Goal: Task Accomplishment & Management: Manage account settings

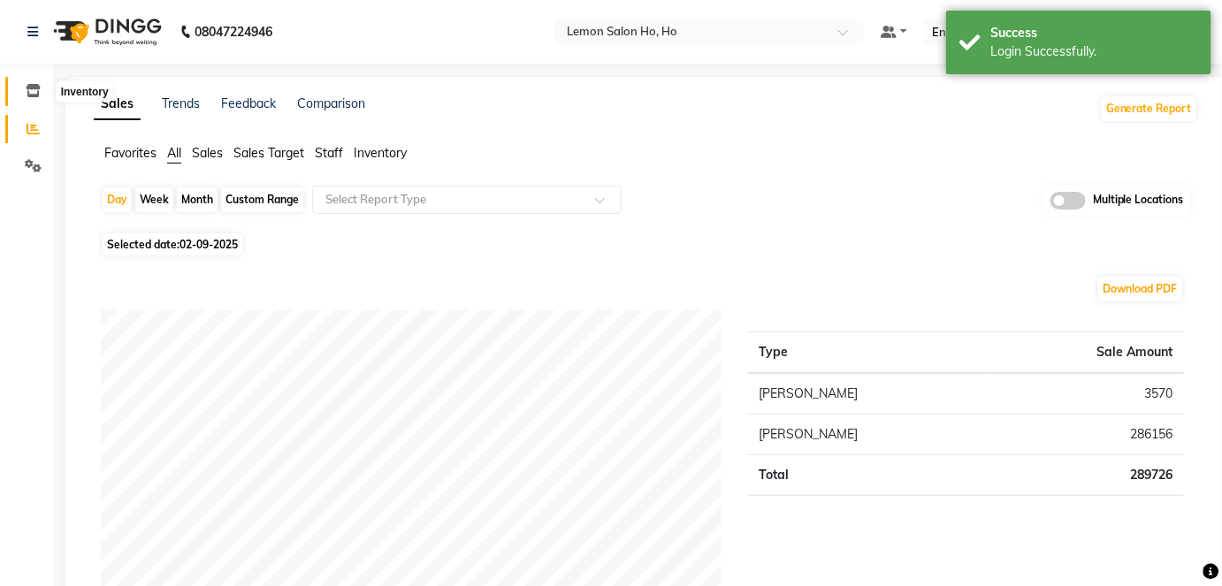
click at [37, 94] on icon at bounding box center [33, 90] width 15 height 13
select select
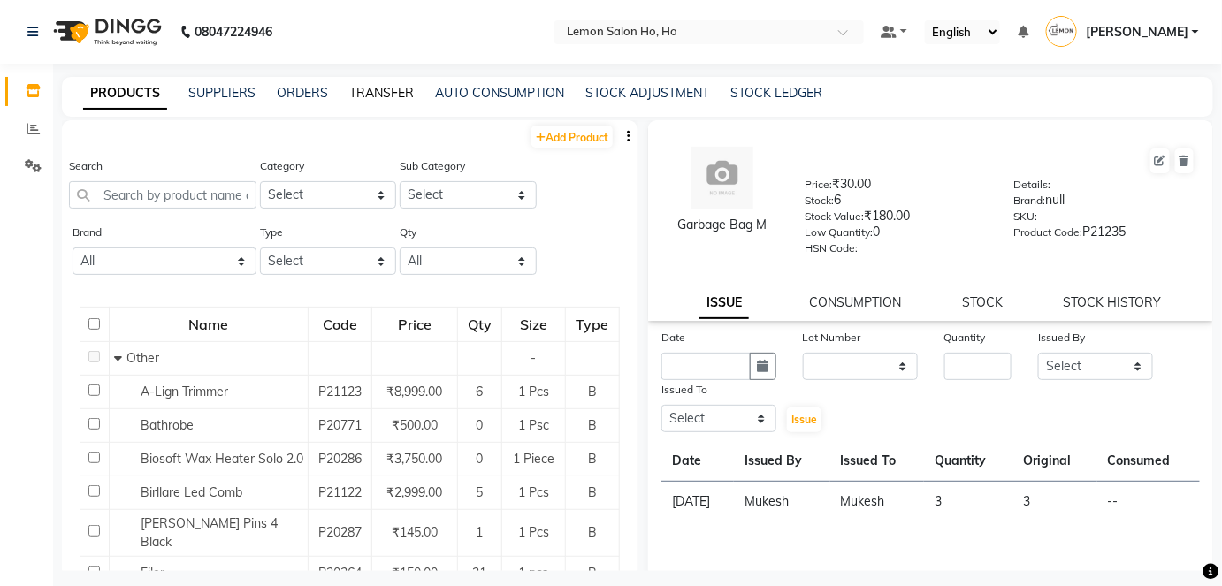
click at [375, 95] on link "TRANSFER" at bounding box center [381, 93] width 65 height 16
select select "sender"
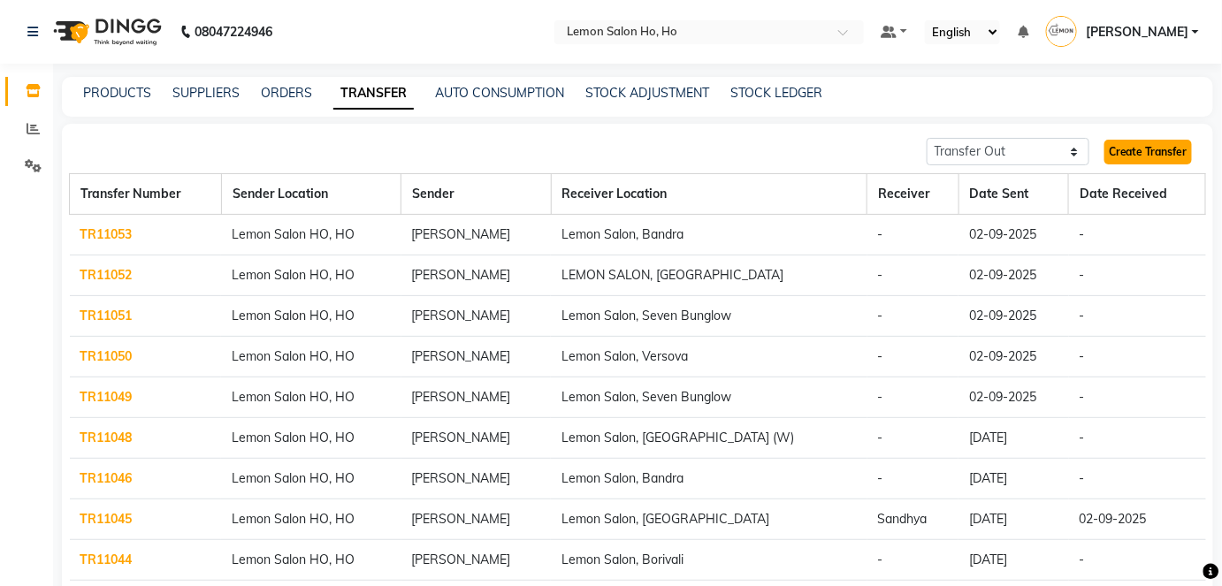
click at [1129, 151] on link "Create Transfer" at bounding box center [1148, 152] width 88 height 25
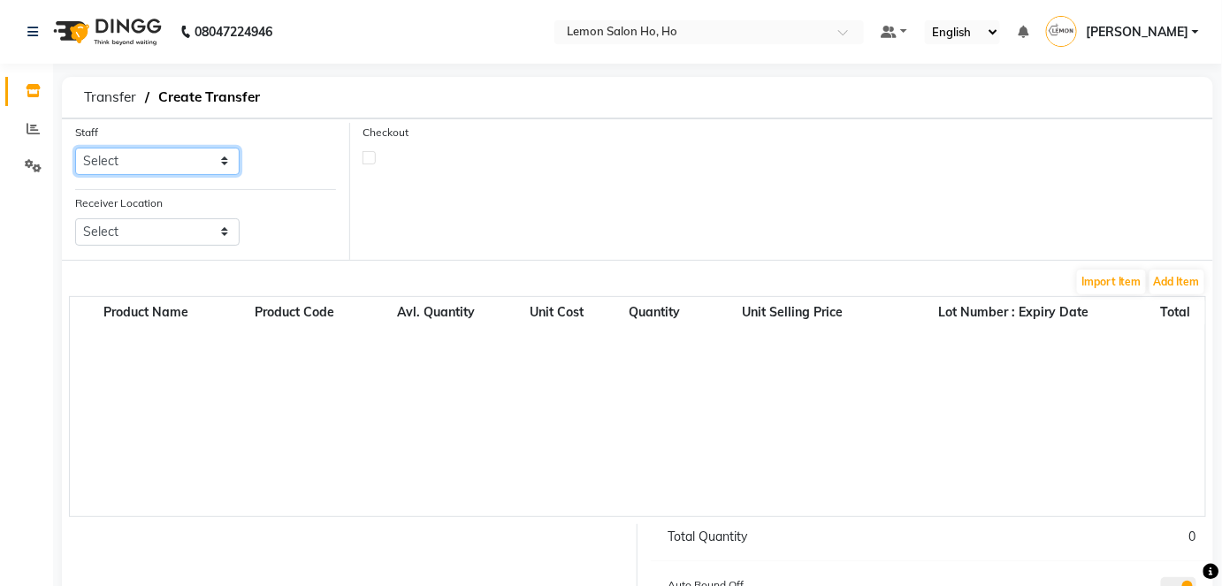
click at [170, 164] on select "Select Annie Aquib Khan DC DINGG Support Farheen Ansari Kalpesh Kumavat Mohamme…" at bounding box center [157, 161] width 164 height 27
select select "88559"
click at [75, 148] on select "Select Annie Aquib Khan DC DINGG Support Farheen Ansari Kalpesh Kumavat Mohamme…" at bounding box center [157, 161] width 164 height 27
click at [118, 228] on select "Select Lemon Salon, Lokhandwala Lemon Salon, Malad Lemon Salon, Seven Bunglow L…" at bounding box center [157, 231] width 164 height 27
select select "955"
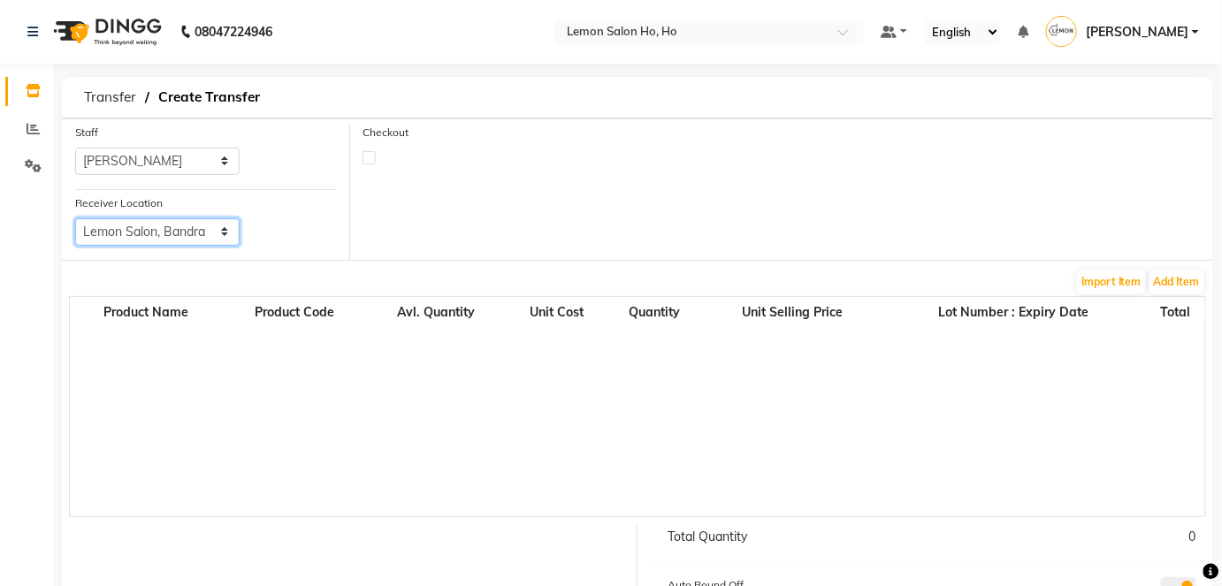
click at [75, 218] on select "Select Lemon Salon, Lokhandwala Lemon Salon, Malad Lemon Salon, Seven Bunglow L…" at bounding box center [157, 231] width 164 height 27
click at [1171, 279] on button "Add Item" at bounding box center [1176, 282] width 55 height 25
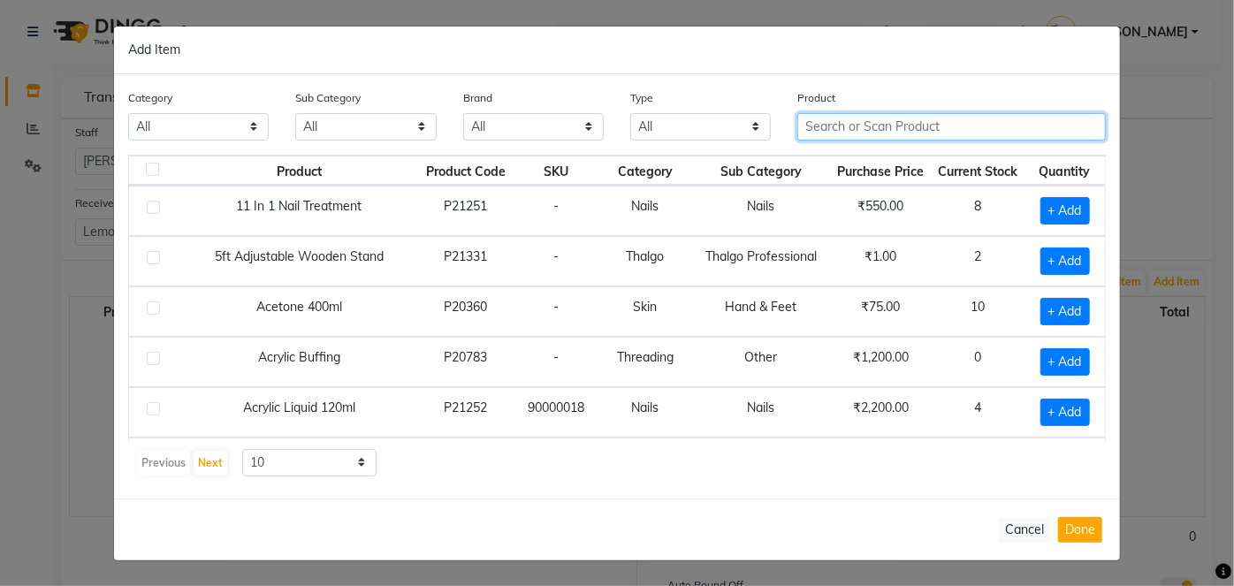
click at [927, 126] on input "text" at bounding box center [951, 126] width 308 height 27
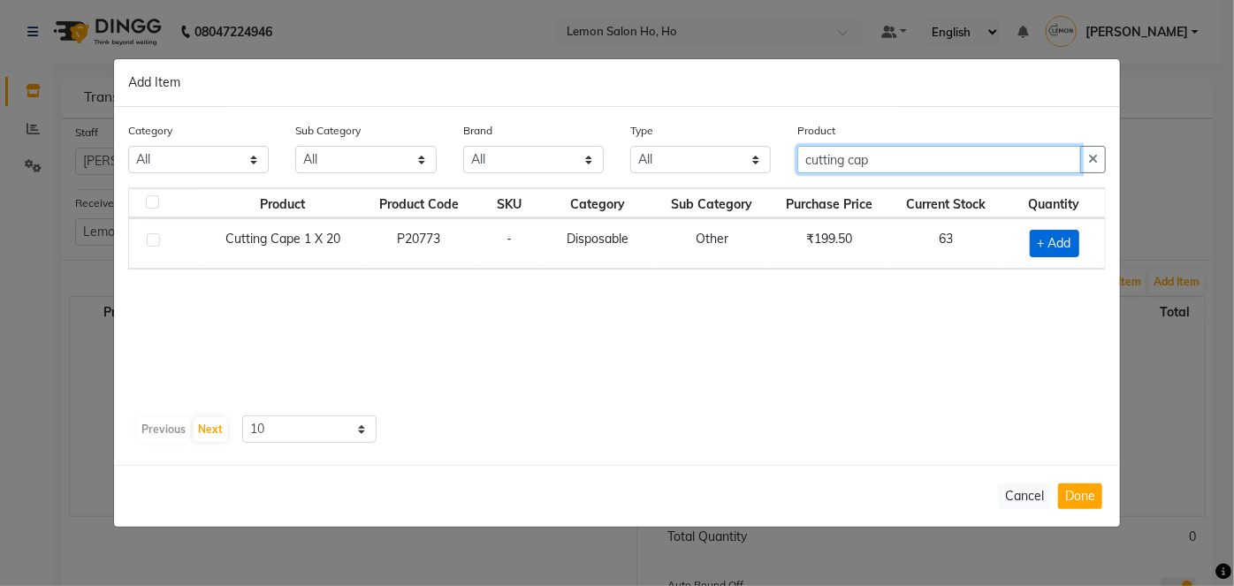
type input "cutting cap"
click at [1058, 245] on span "+ Add" at bounding box center [1054, 243] width 49 height 27
checkbox input "true"
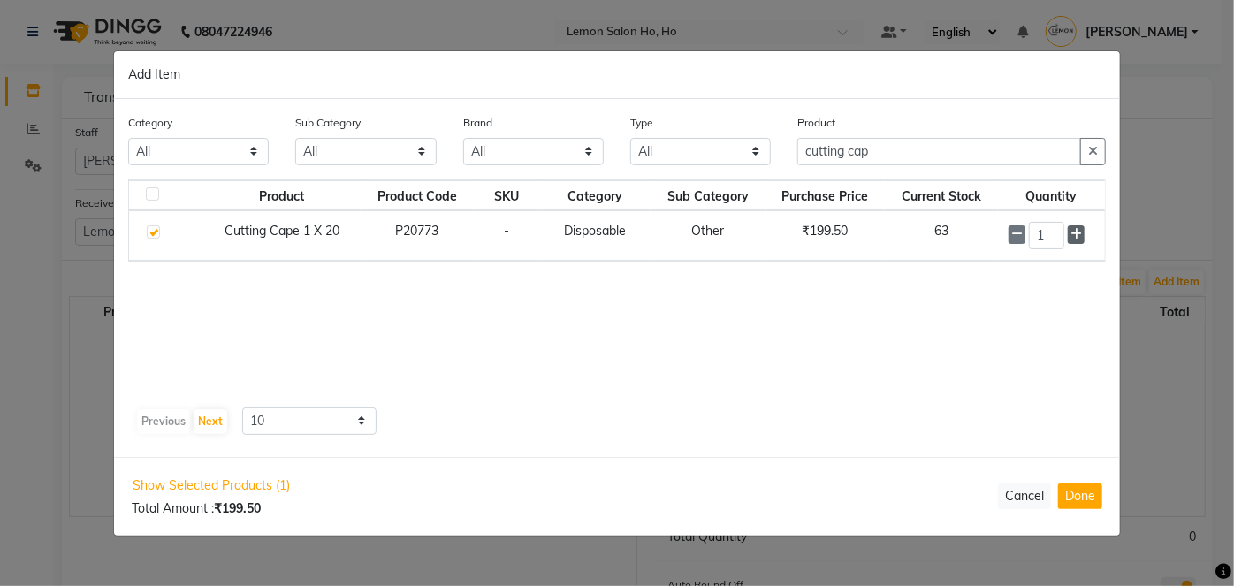
click at [1076, 229] on icon at bounding box center [1075, 234] width 11 height 12
click at [1076, 229] on icon at bounding box center [1075, 235] width 11 height 12
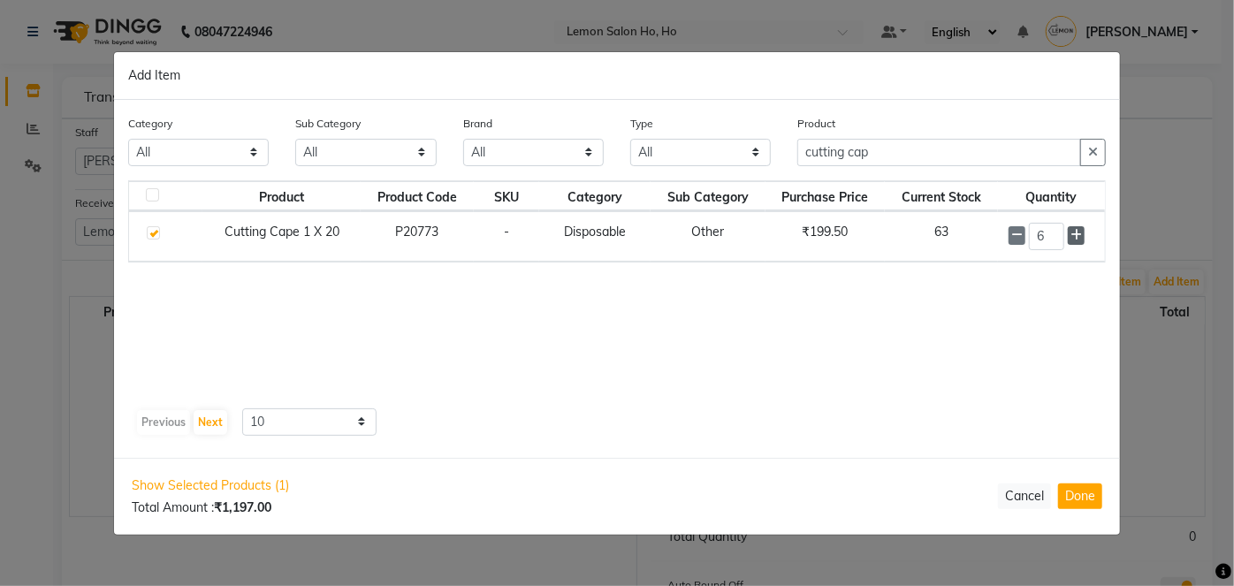
click at [1076, 229] on icon at bounding box center [1075, 235] width 11 height 12
type input "8"
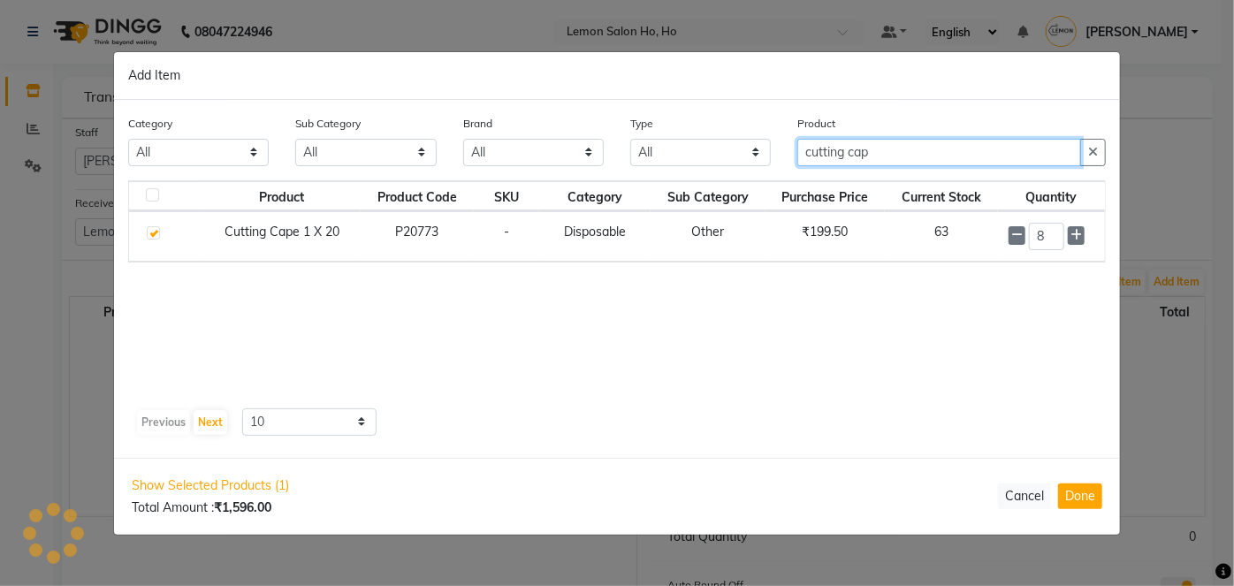
click at [888, 150] on input "cutting cap" at bounding box center [939, 152] width 284 height 27
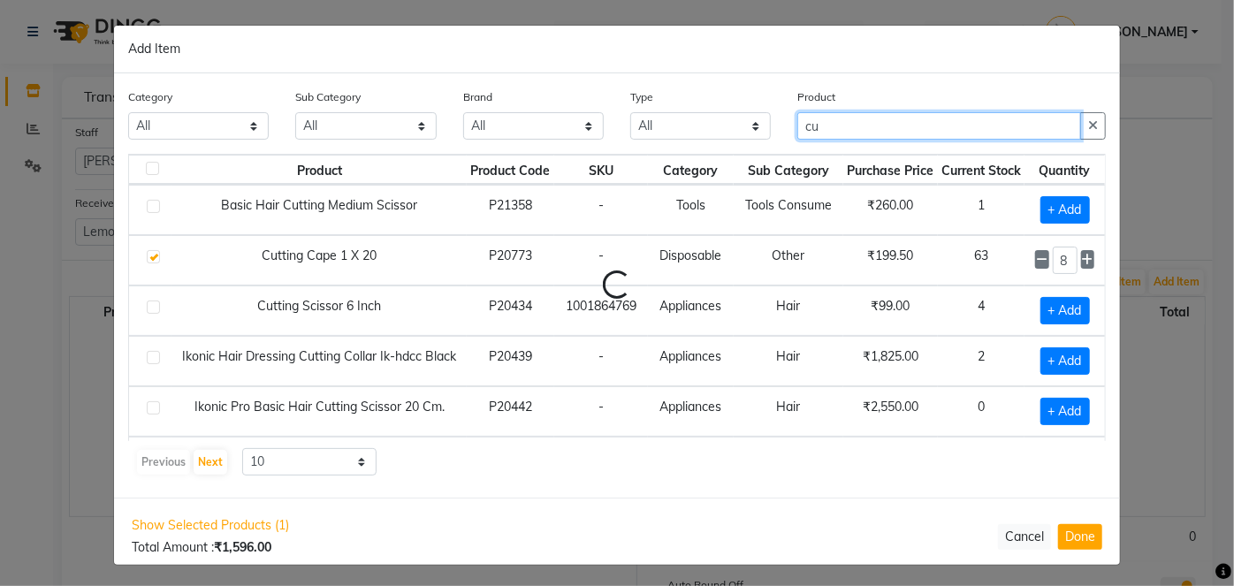
type input "c"
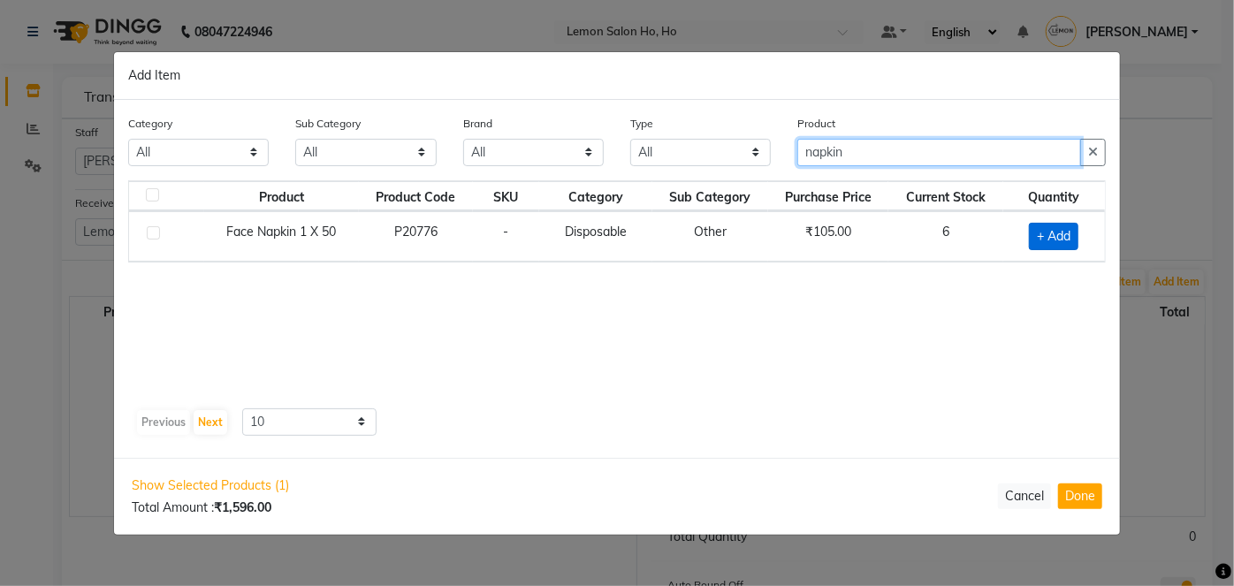
type input "napkin"
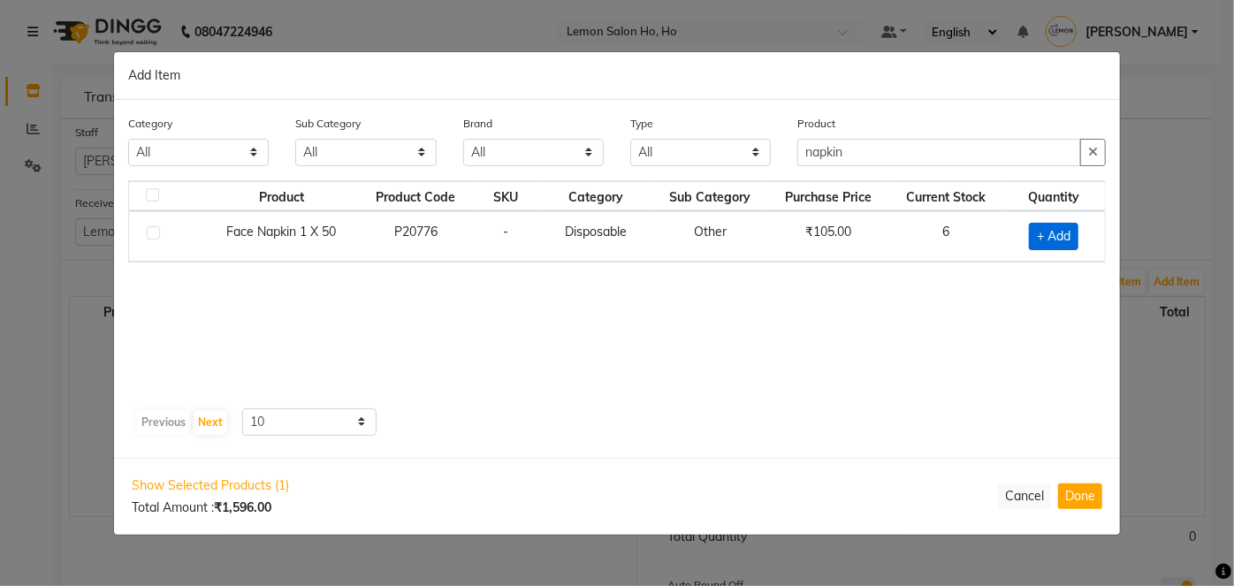
click at [1051, 228] on span "+ Add" at bounding box center [1053, 236] width 49 height 27
checkbox input "true"
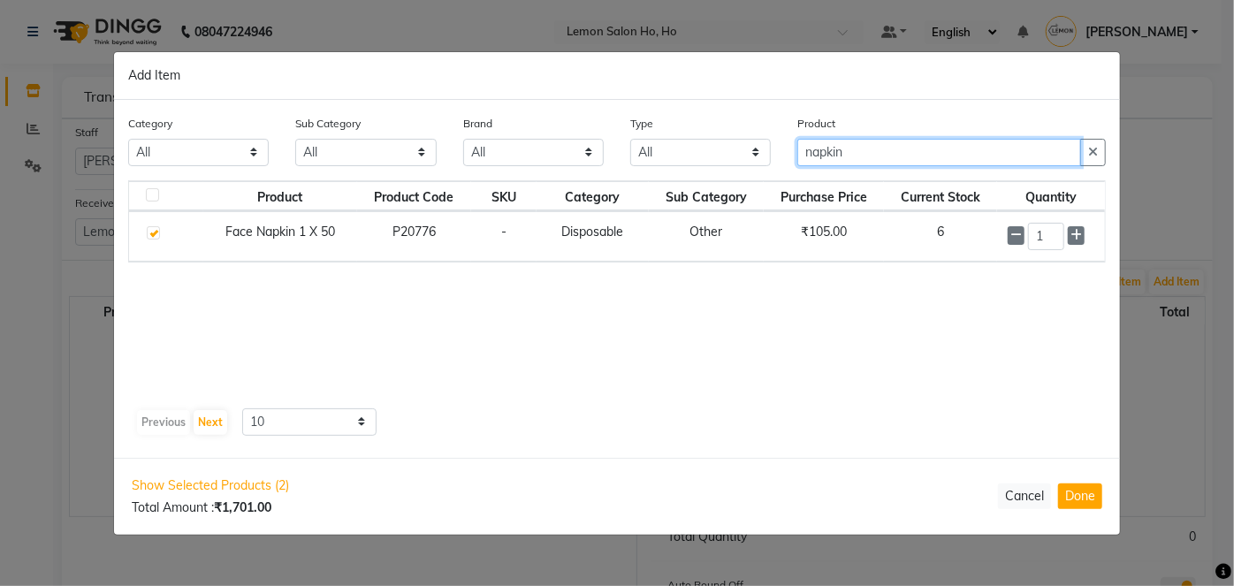
click at [849, 153] on input "napkin" at bounding box center [939, 152] width 284 height 27
type input "n"
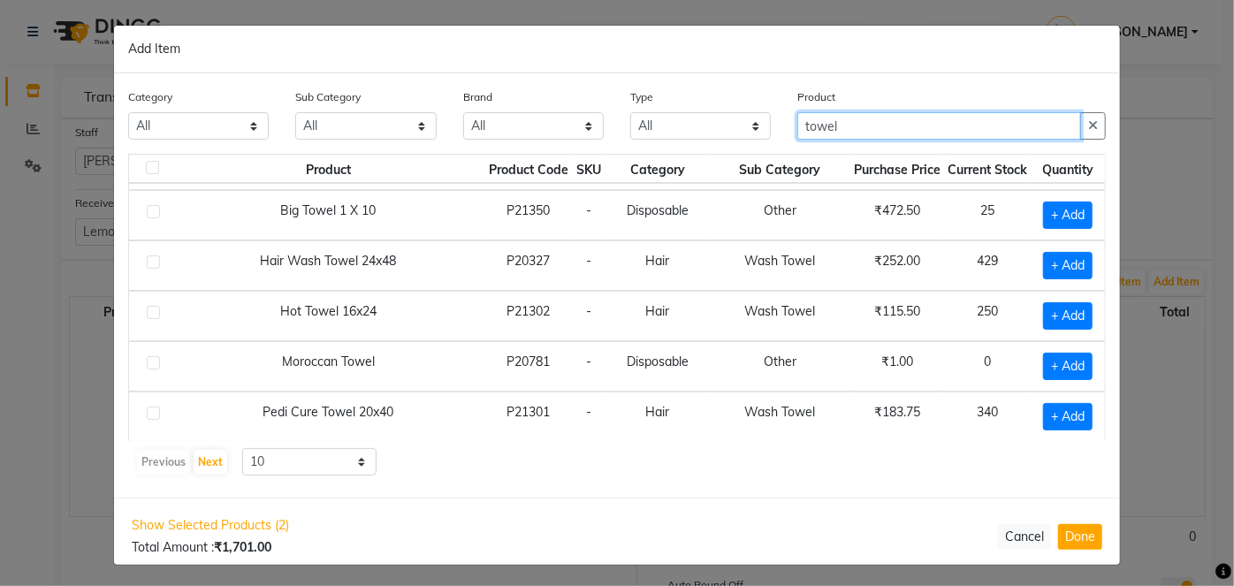
scroll to position [237, 0]
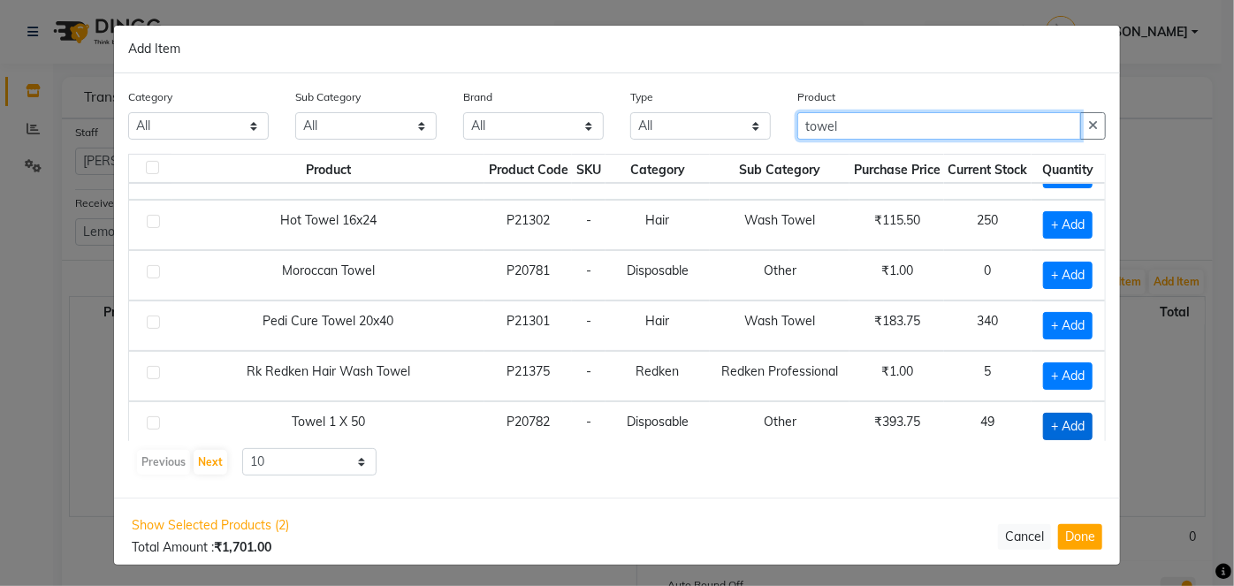
type input "towel"
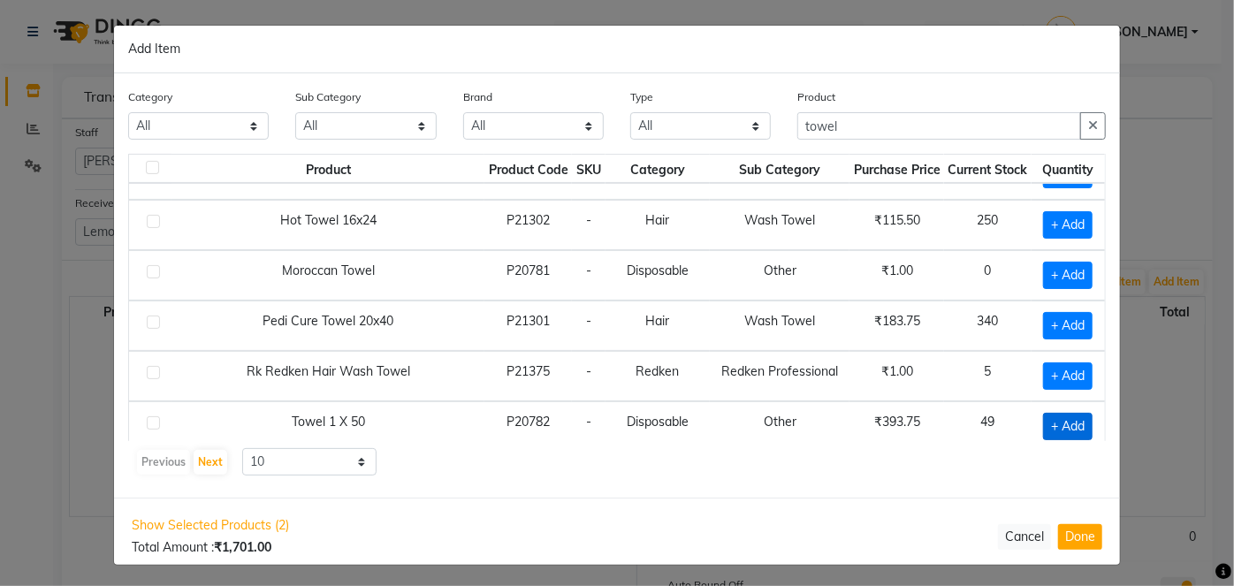
click at [1053, 421] on span "+ Add" at bounding box center [1067, 426] width 49 height 27
checkbox input "true"
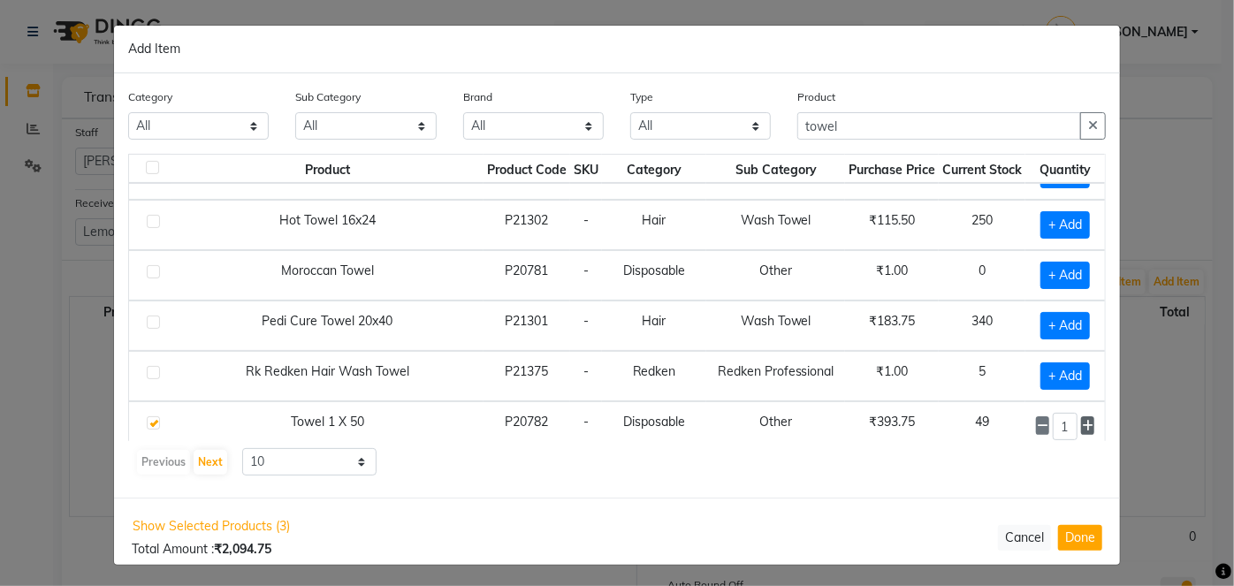
click at [1082, 420] on icon at bounding box center [1087, 426] width 11 height 12
type input "4"
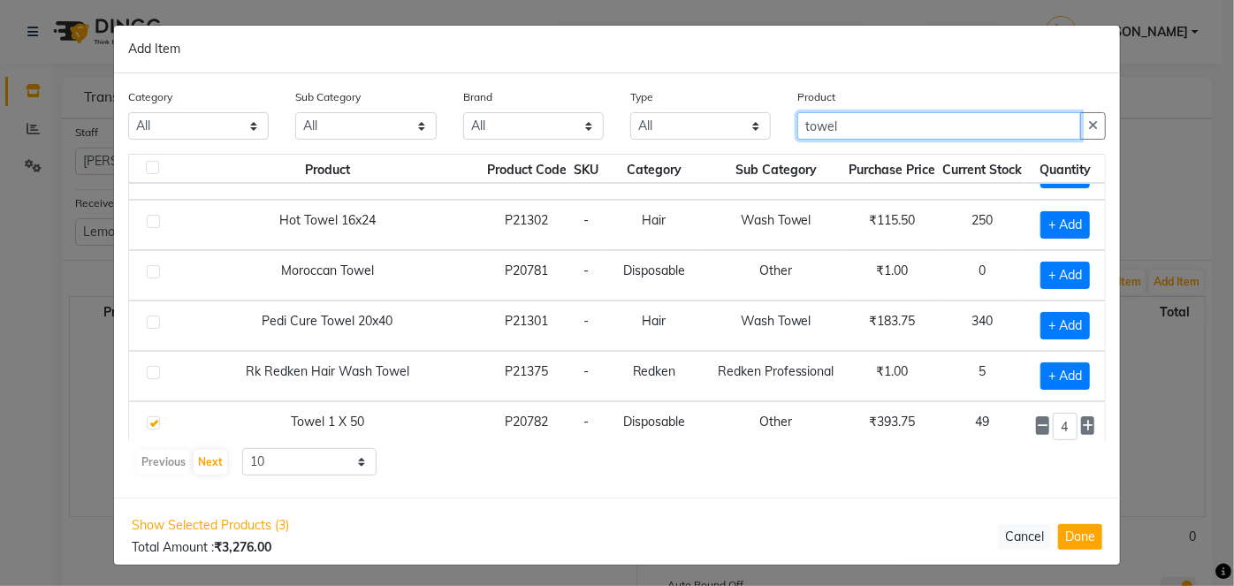
click at [843, 123] on input "towel" at bounding box center [939, 125] width 284 height 27
type input "t"
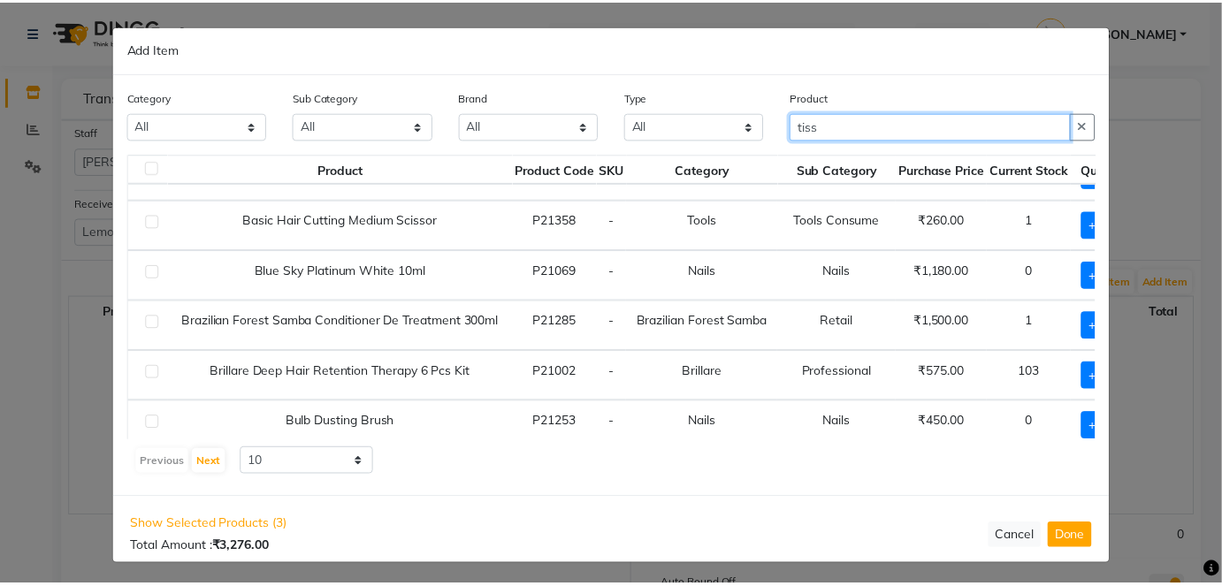
scroll to position [0, 0]
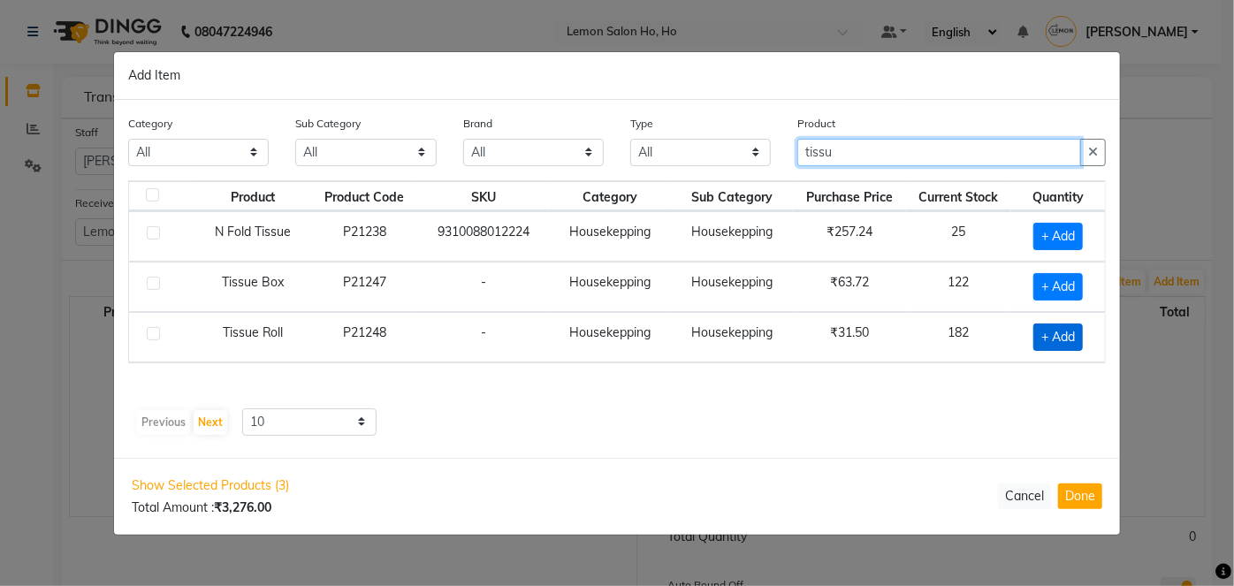
type input "tissu"
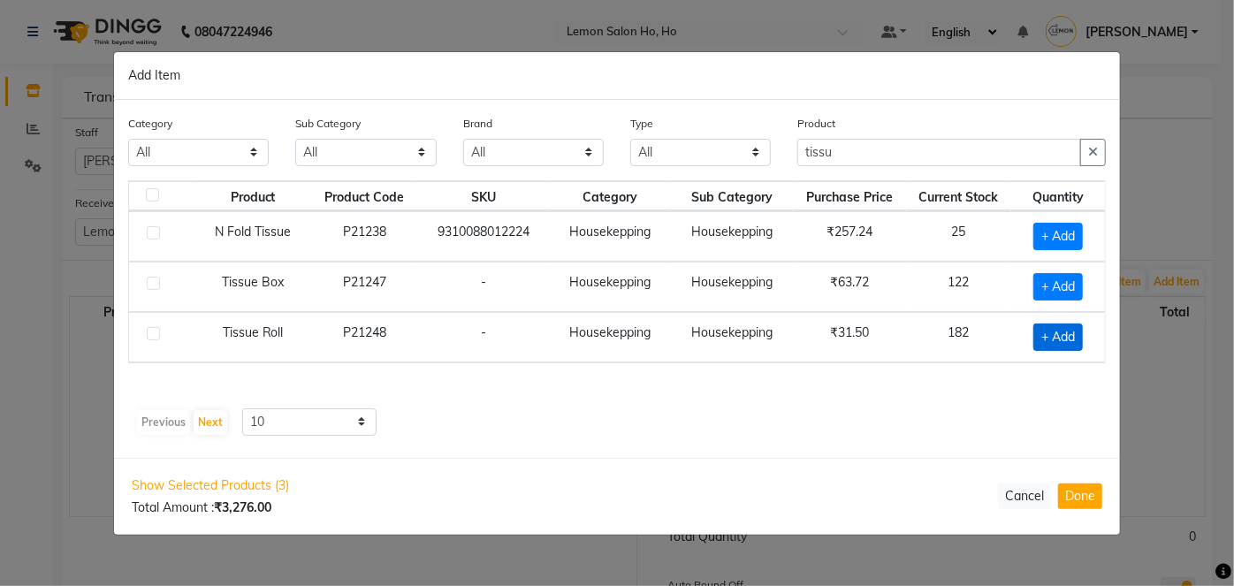
click at [1056, 330] on span "+ Add" at bounding box center [1057, 337] width 49 height 27
checkbox input "true"
click at [1086, 331] on icon at bounding box center [1081, 336] width 11 height 12
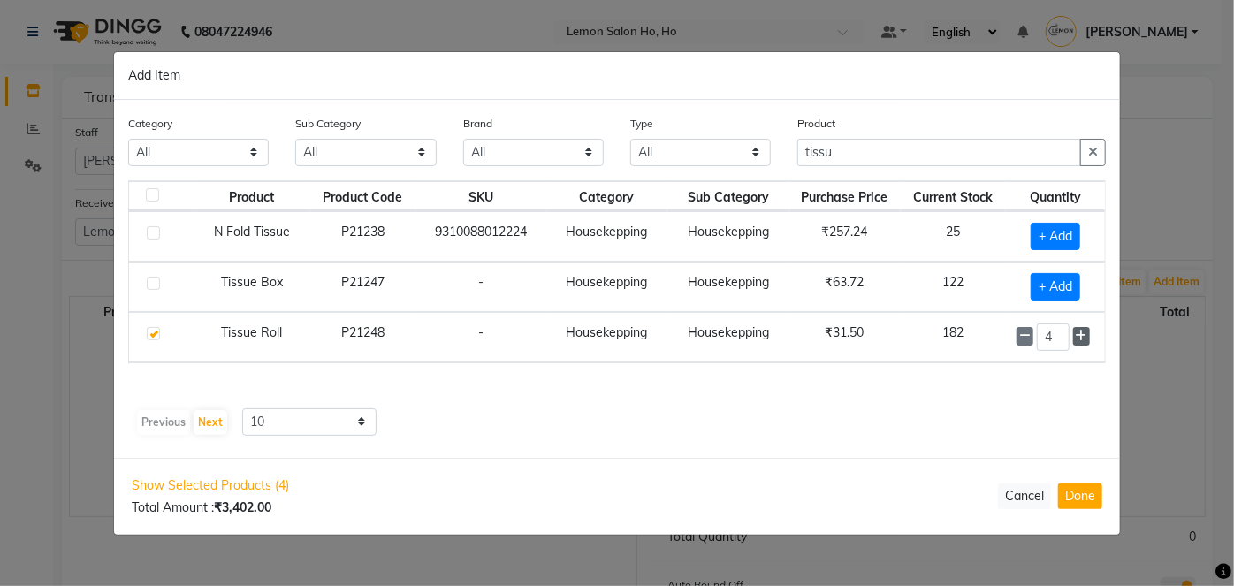
click at [1086, 331] on icon at bounding box center [1081, 336] width 11 height 12
type input "5"
click at [1085, 491] on button "Done" at bounding box center [1080, 496] width 44 height 26
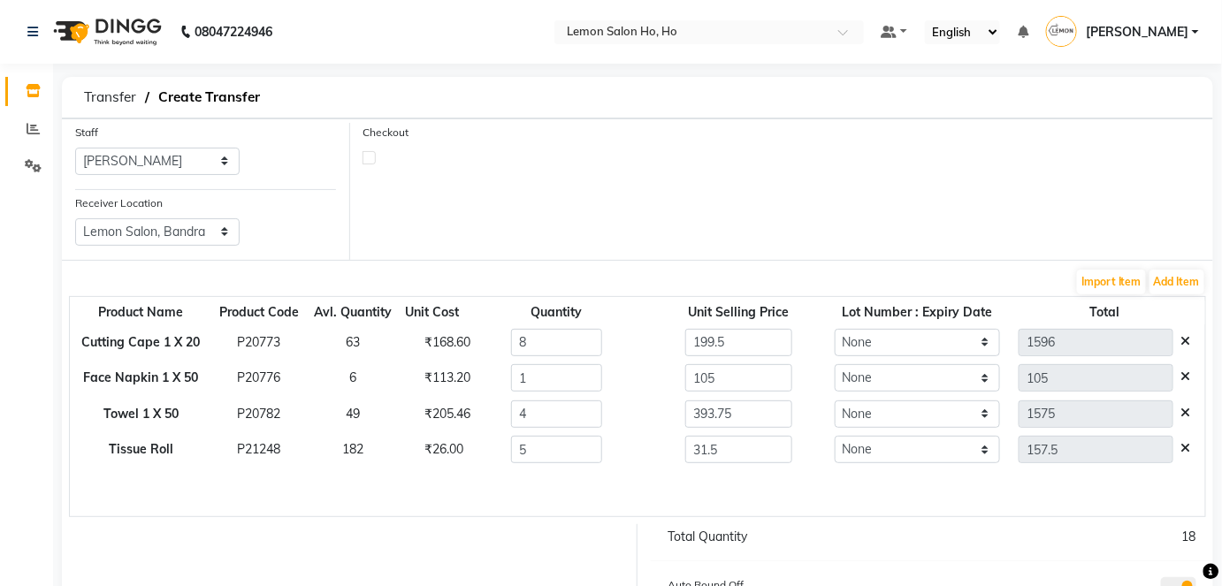
click at [367, 156] on label at bounding box center [368, 157] width 13 height 13
click at [367, 156] on input "checkbox" at bounding box center [368, 156] width 11 height 11
checkbox input "true"
select select "true"
select select "2069"
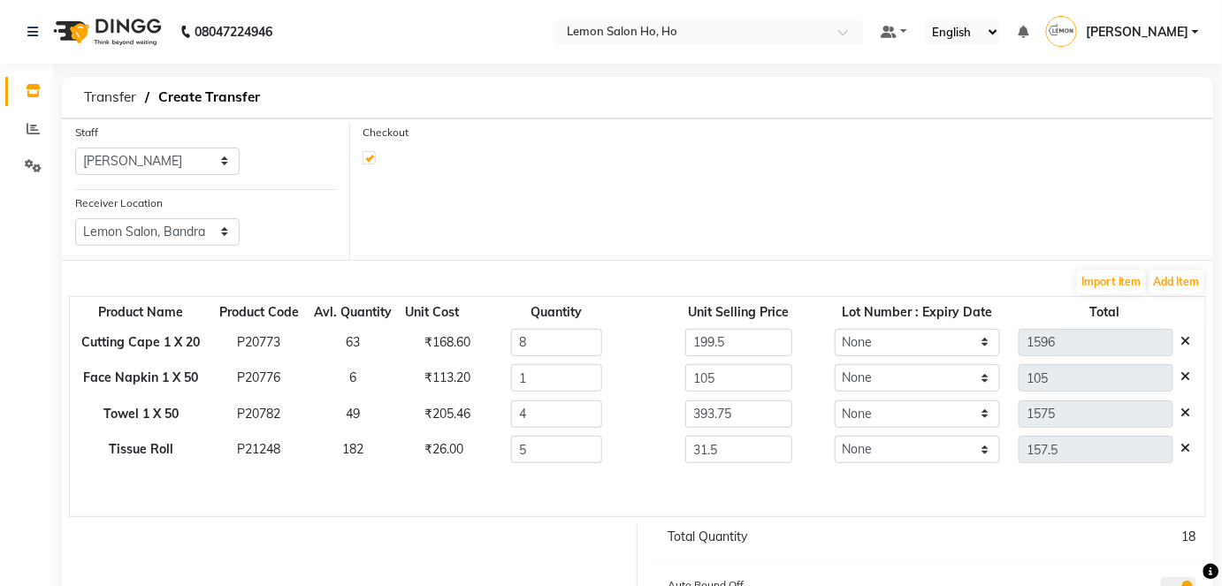
select select "2069"
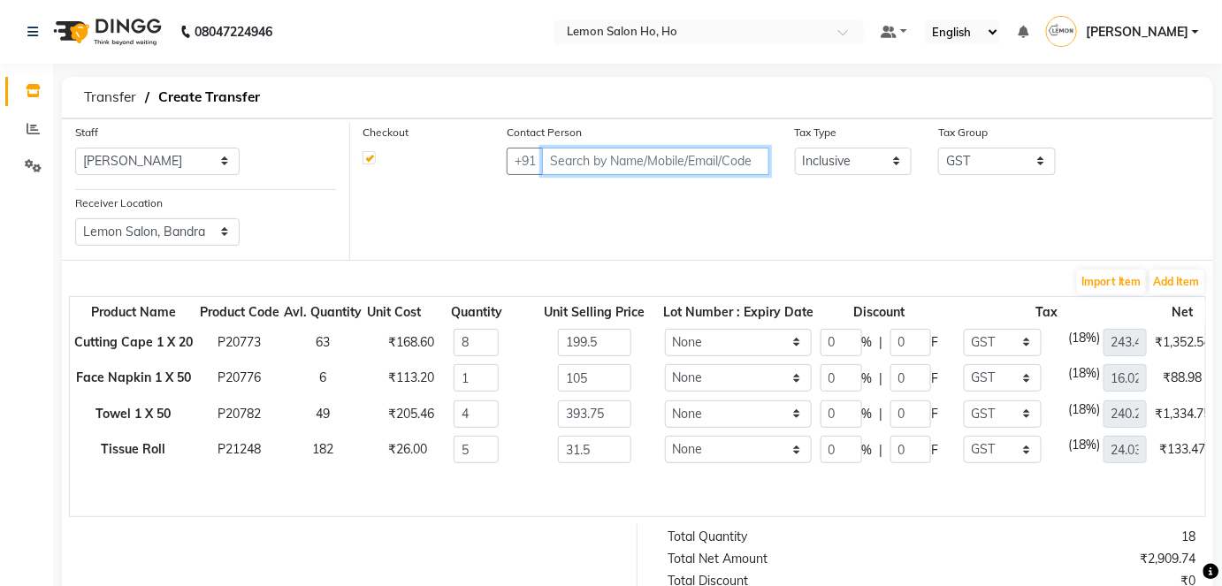
click at [560, 164] on input "text" at bounding box center [655, 161] width 226 height 27
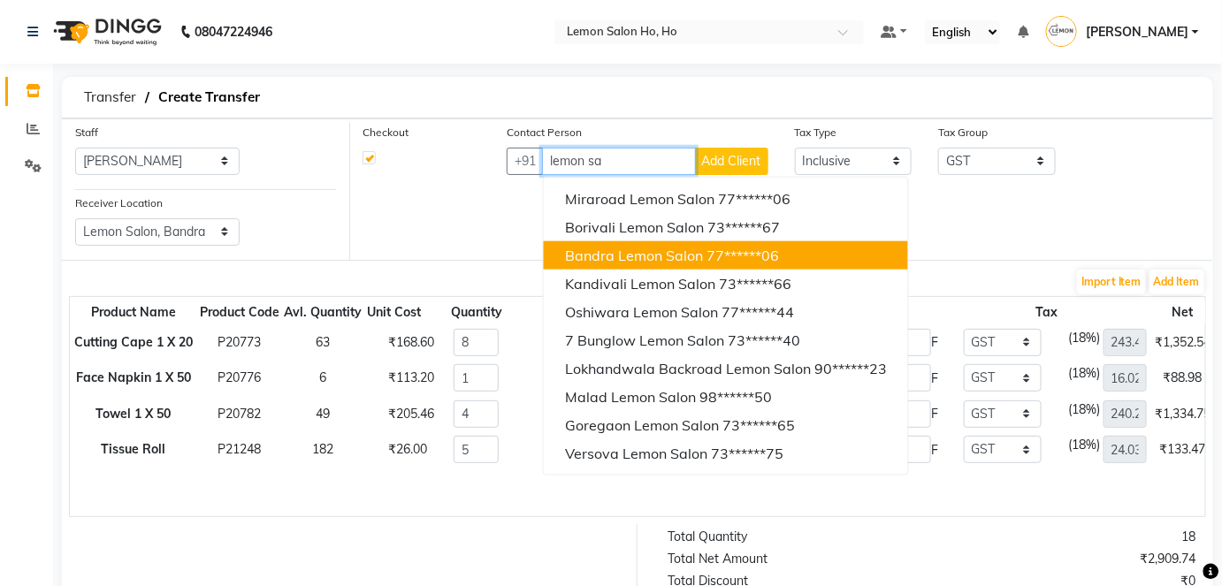
click at [585, 253] on span "Bandra Lemon Salon" at bounding box center [634, 256] width 138 height 18
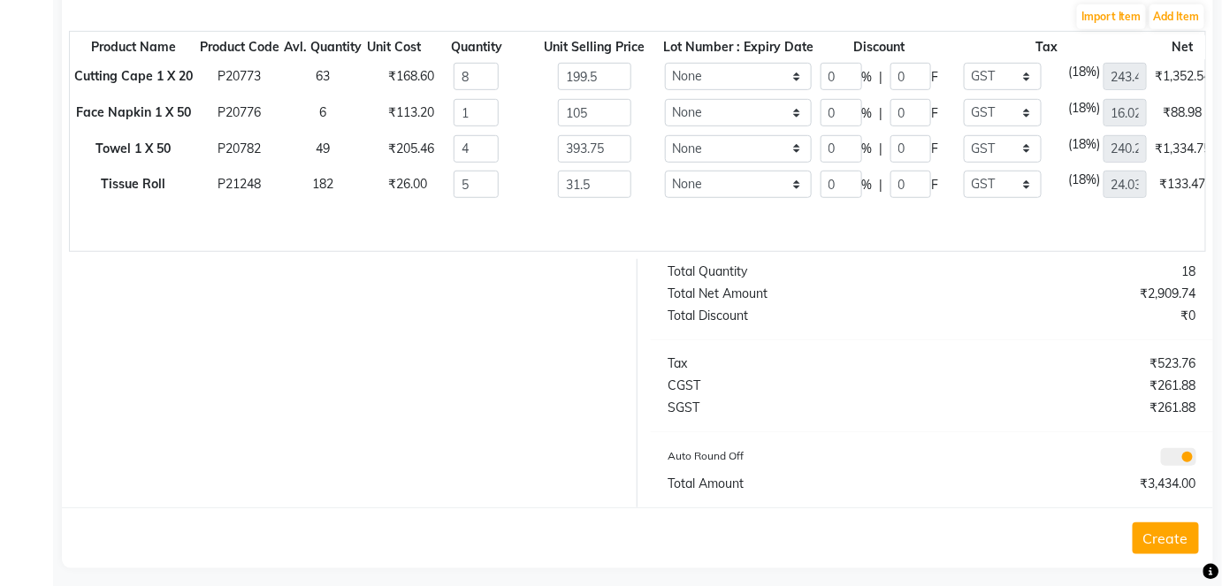
scroll to position [303, 0]
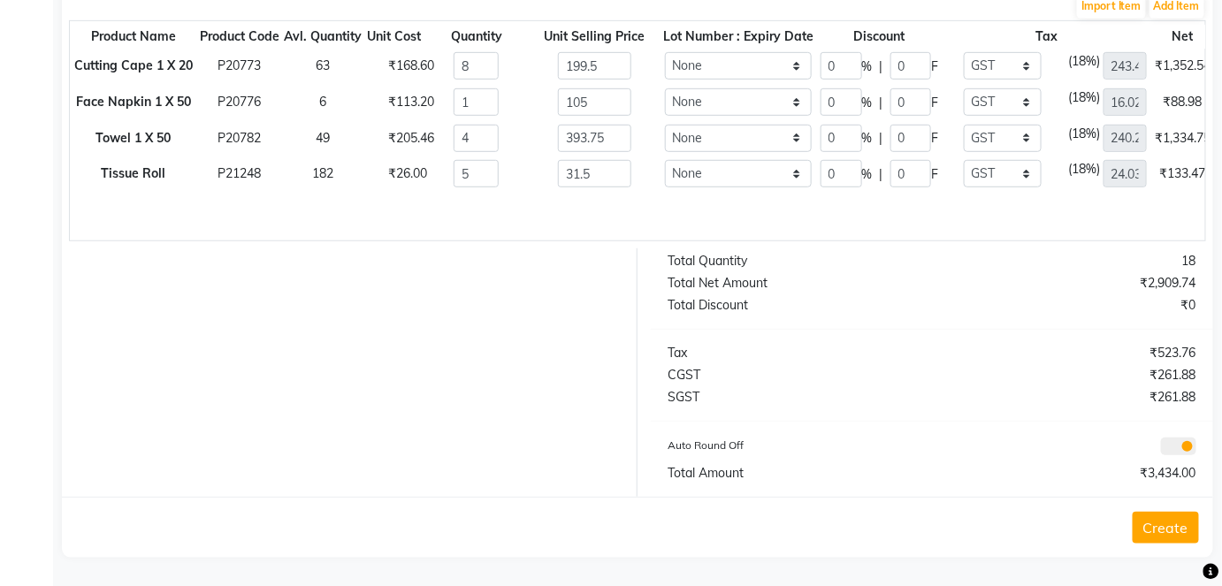
type input "7738915206"
click at [1170, 527] on button "Create" at bounding box center [1165, 528] width 66 height 32
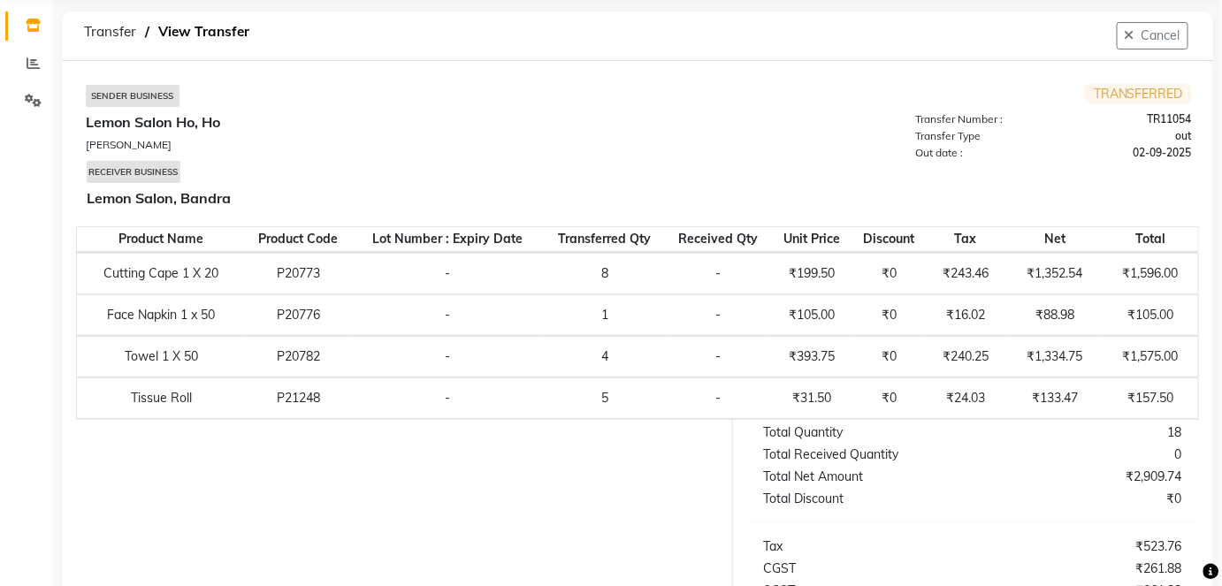
select select "sender"
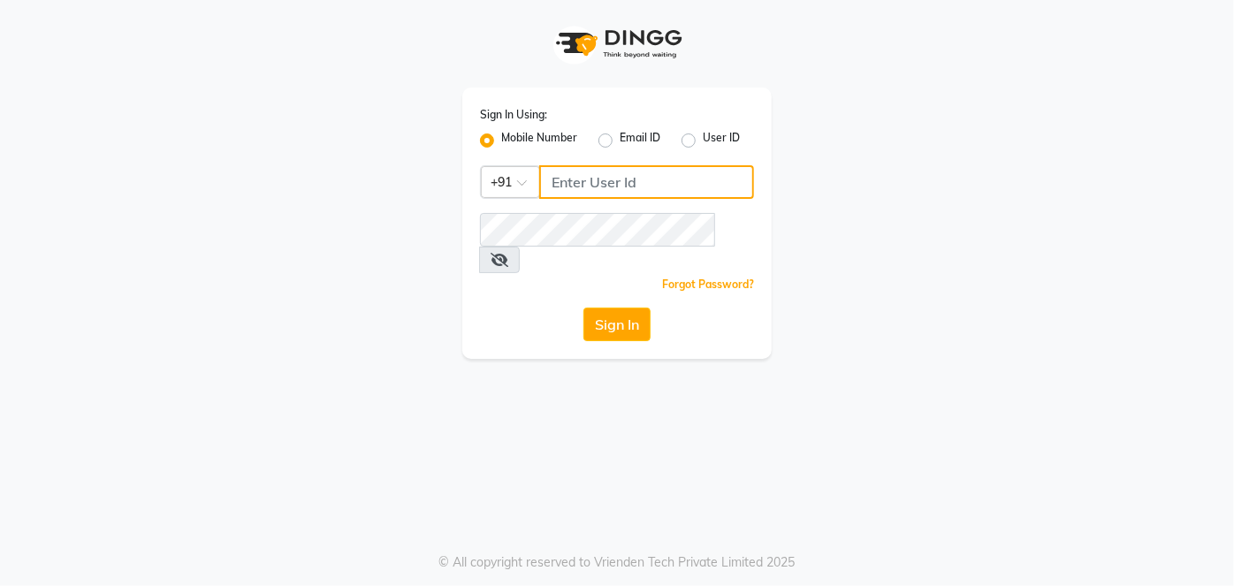
click at [596, 184] on input "Username" at bounding box center [646, 182] width 215 height 34
type input "8090876336"
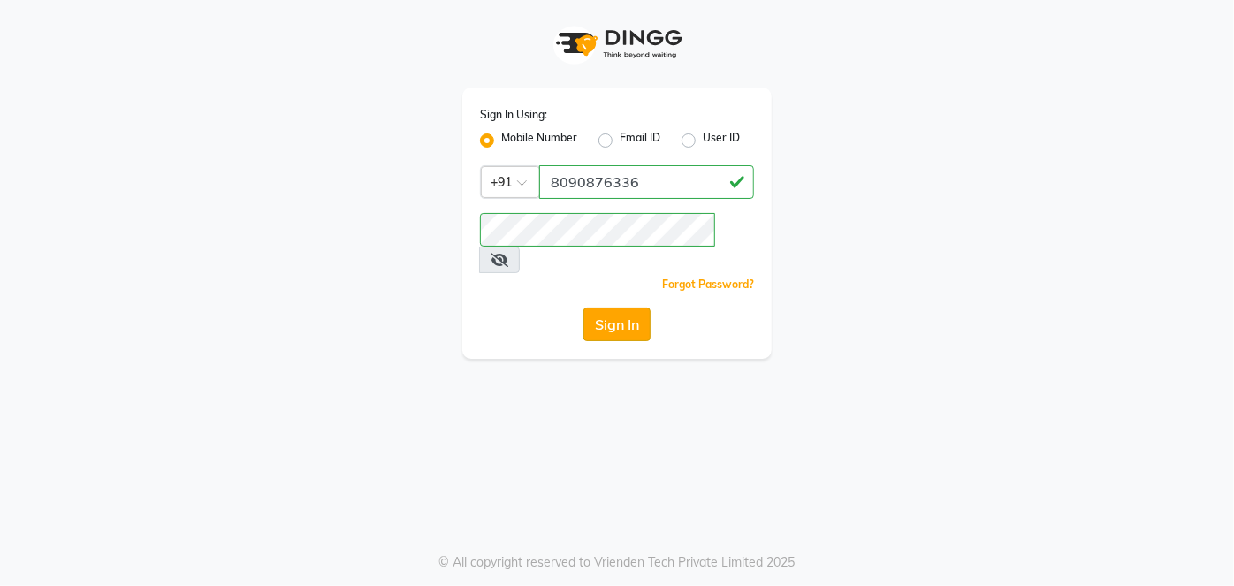
click at [608, 308] on button "Sign In" at bounding box center [616, 325] width 67 height 34
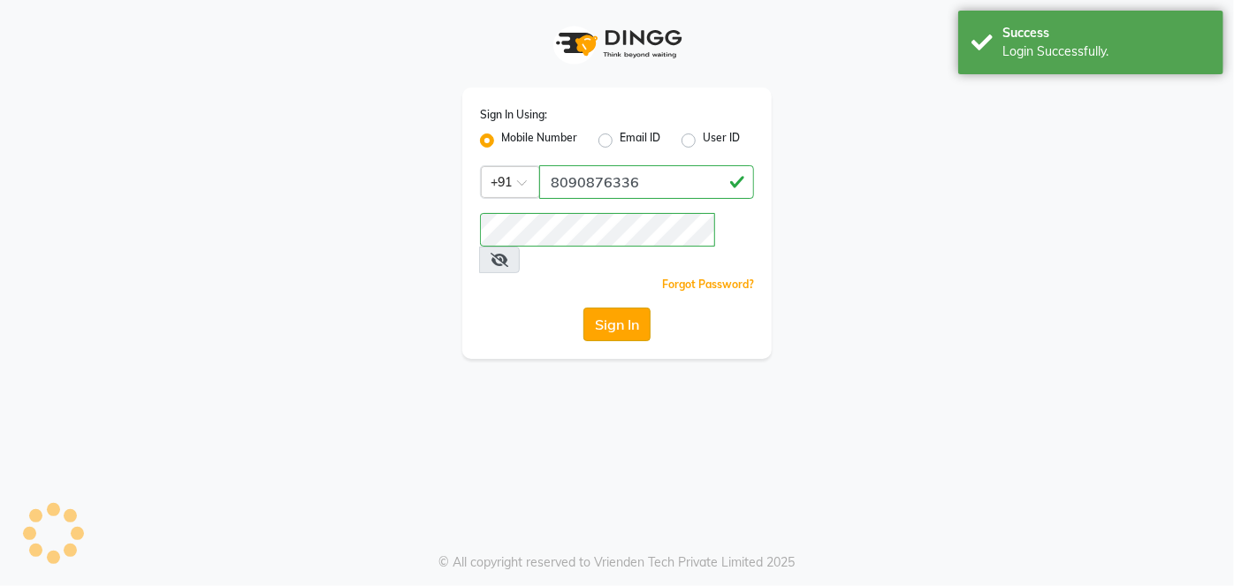
select select
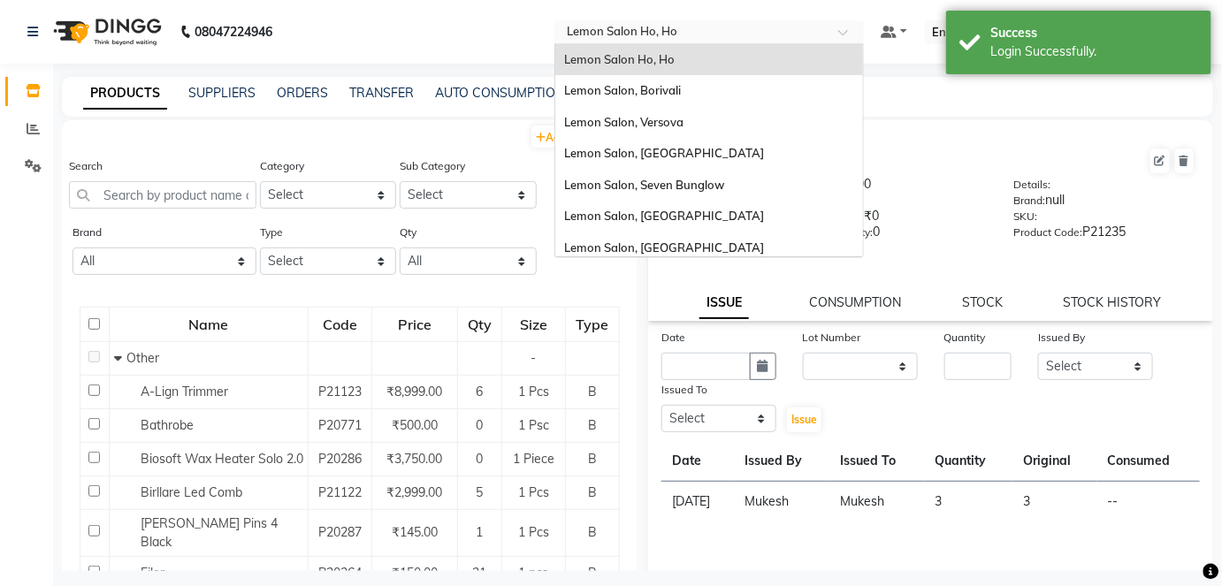
click at [860, 34] on span at bounding box center [849, 37] width 22 height 18
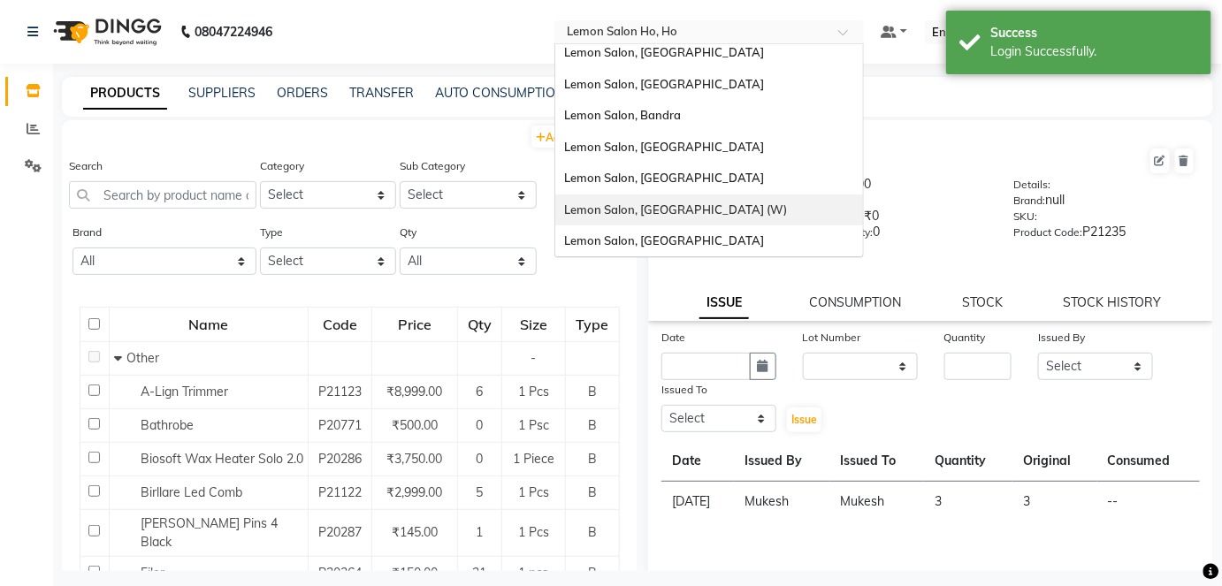
click at [691, 212] on span "Lemon Salon, [GEOGRAPHIC_DATA] (W)" at bounding box center [675, 209] width 223 height 14
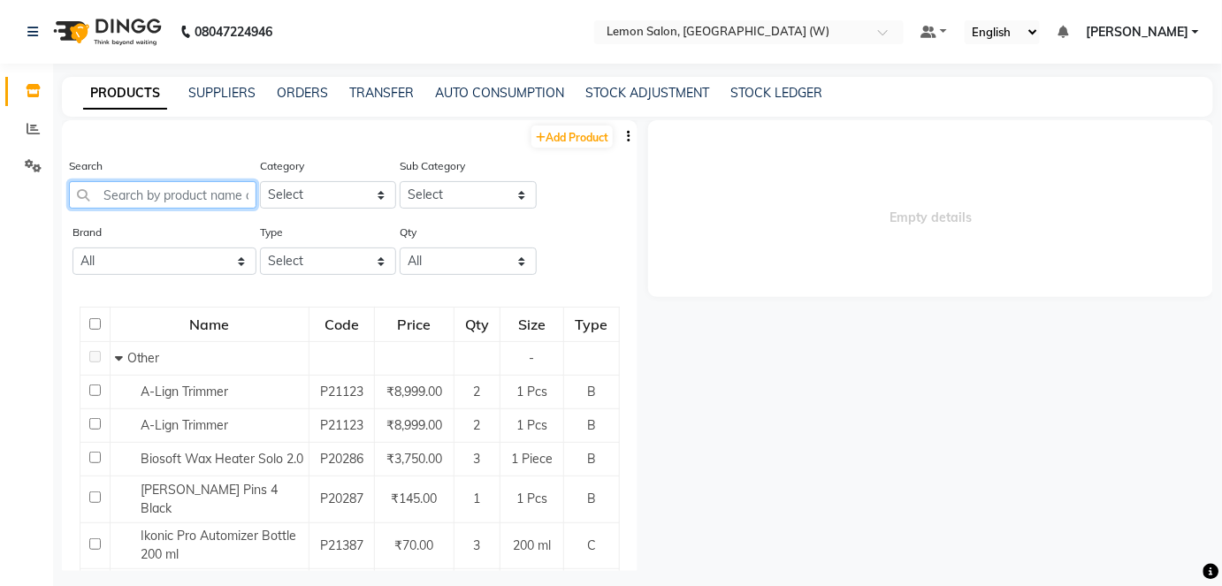
click at [158, 198] on input "text" at bounding box center [162, 194] width 187 height 27
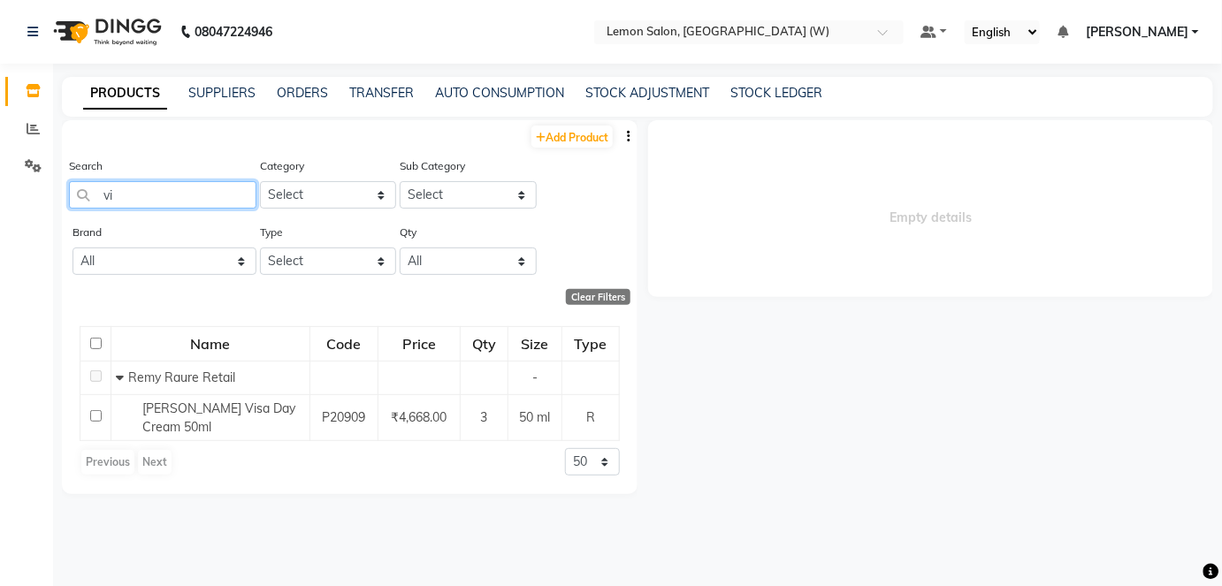
type input "v"
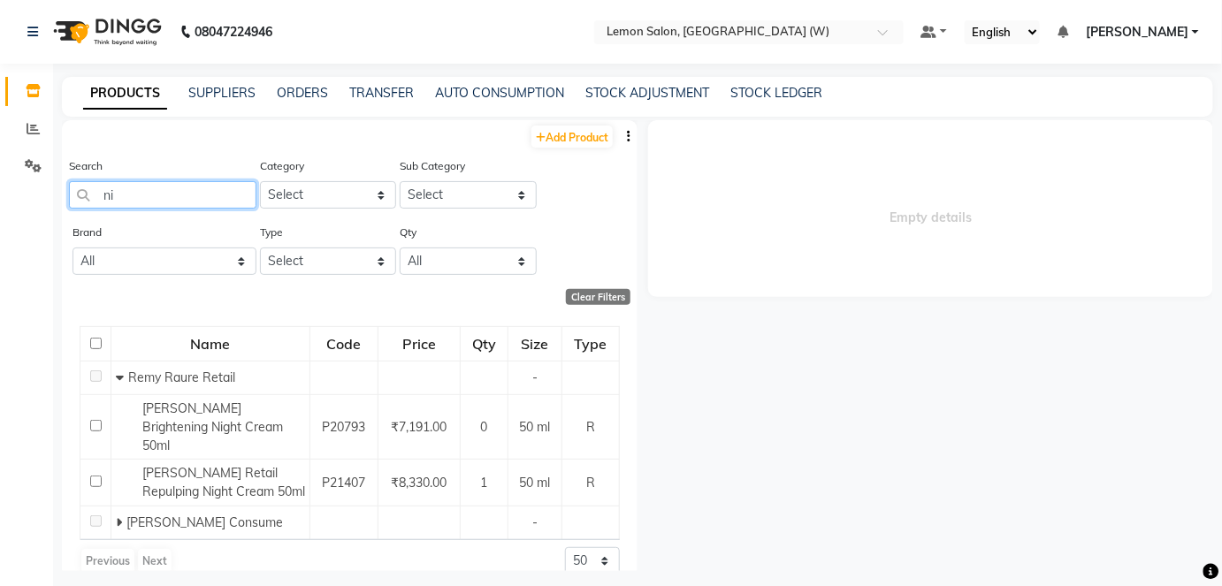
type input "n"
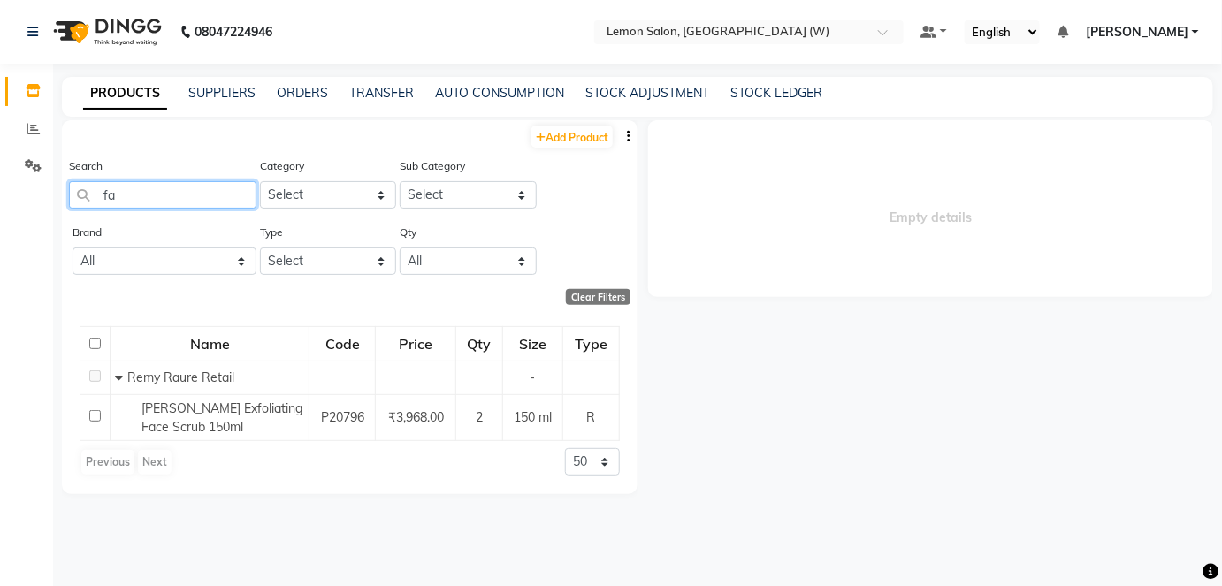
type input "f"
type input "a"
type input "r"
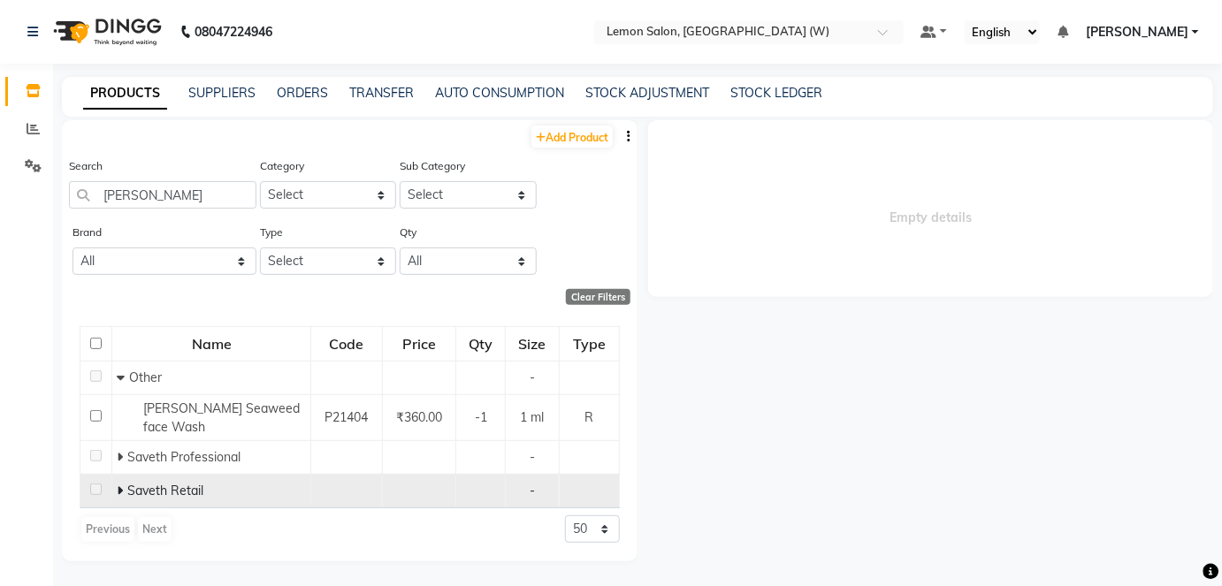
click at [117, 487] on icon at bounding box center [120, 490] width 6 height 12
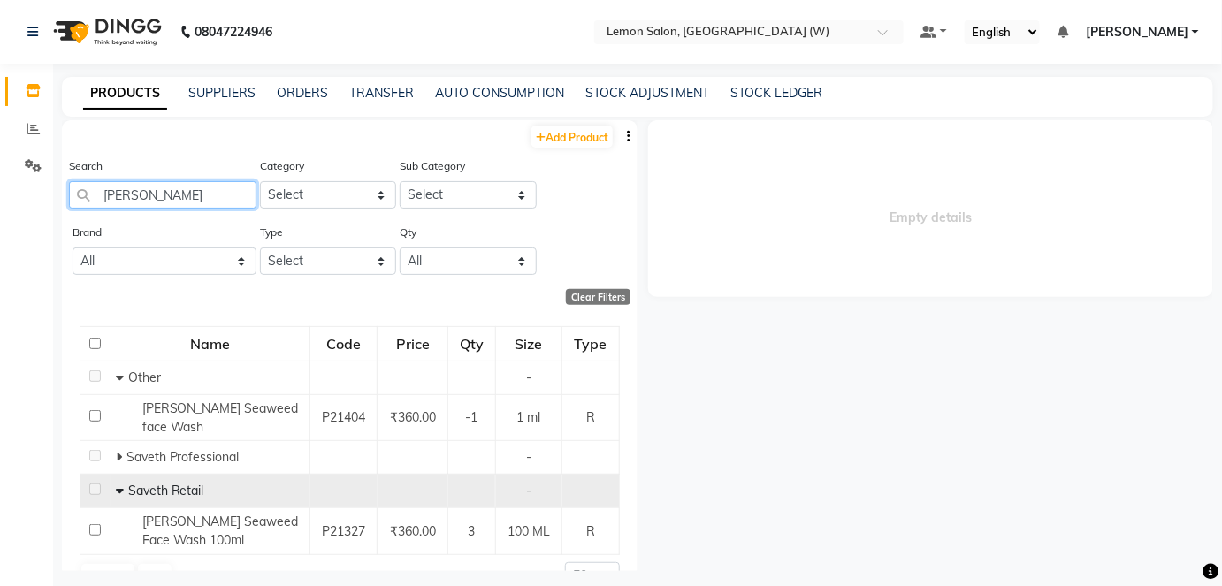
click at [165, 187] on input "[PERSON_NAME]" at bounding box center [162, 194] width 187 height 27
type input "b"
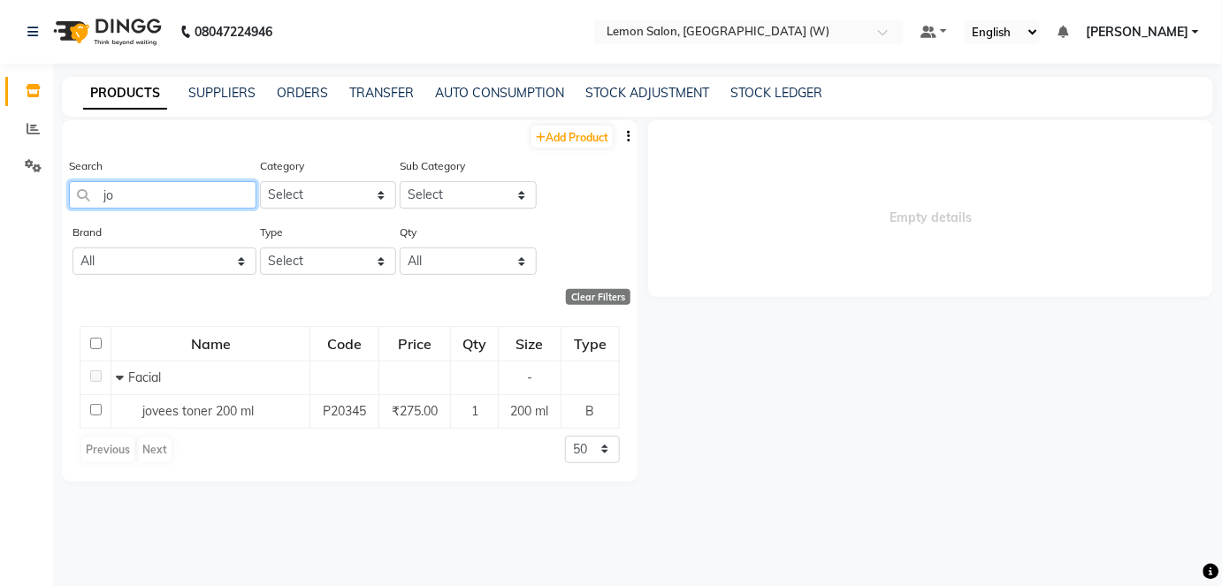
type input "j"
type input "g"
type input "r"
type input "i"
type input "f"
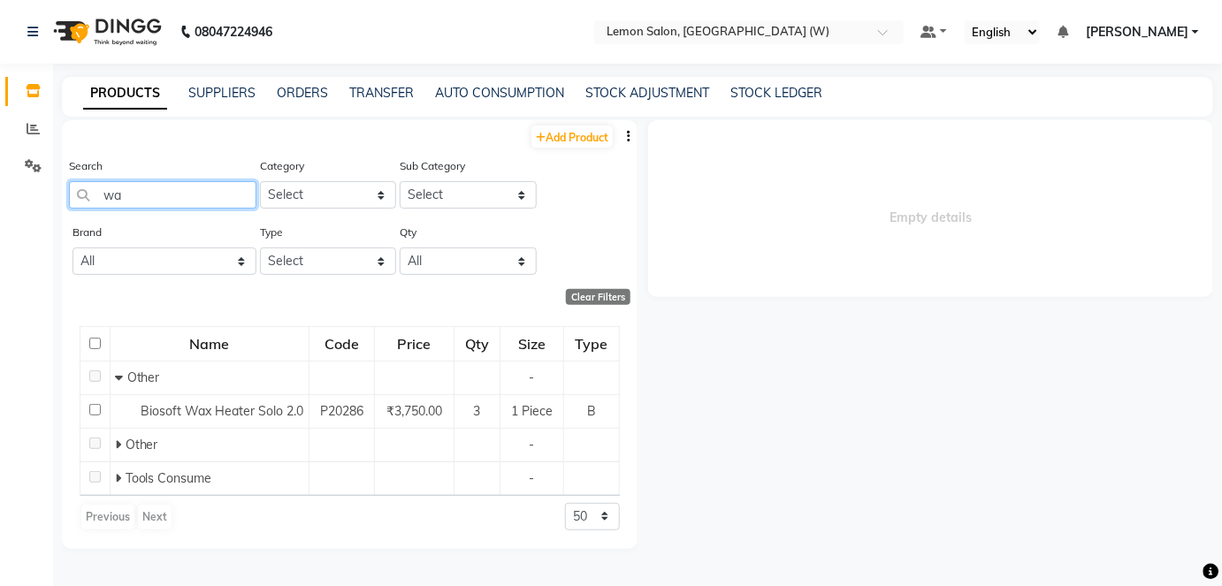
type input "w"
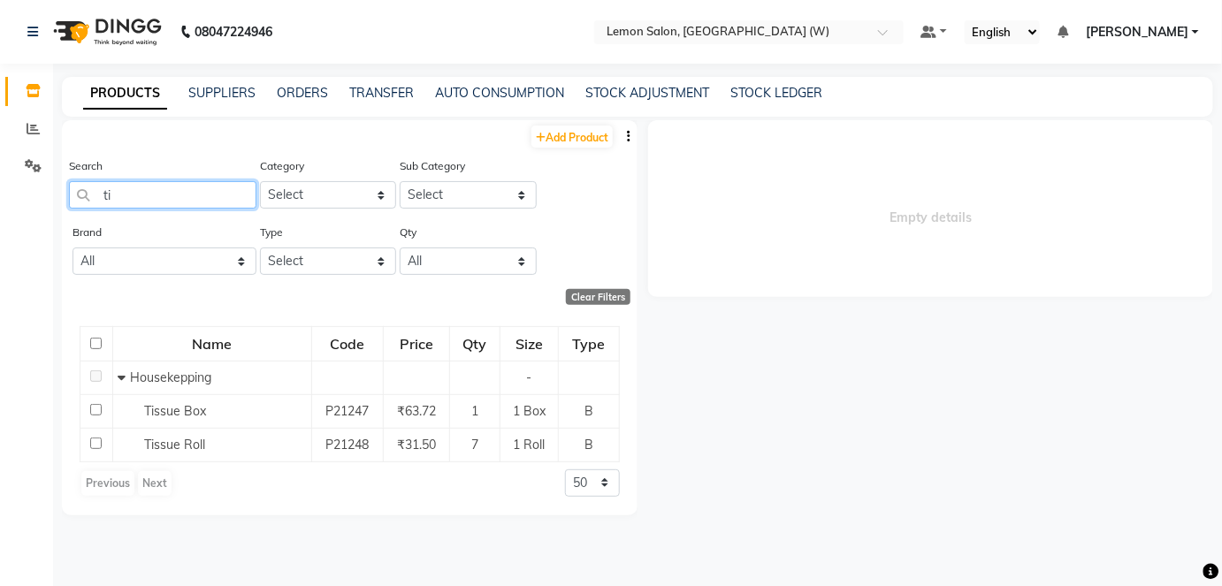
type input "t"
type input "n"
type input "g"
type input "m"
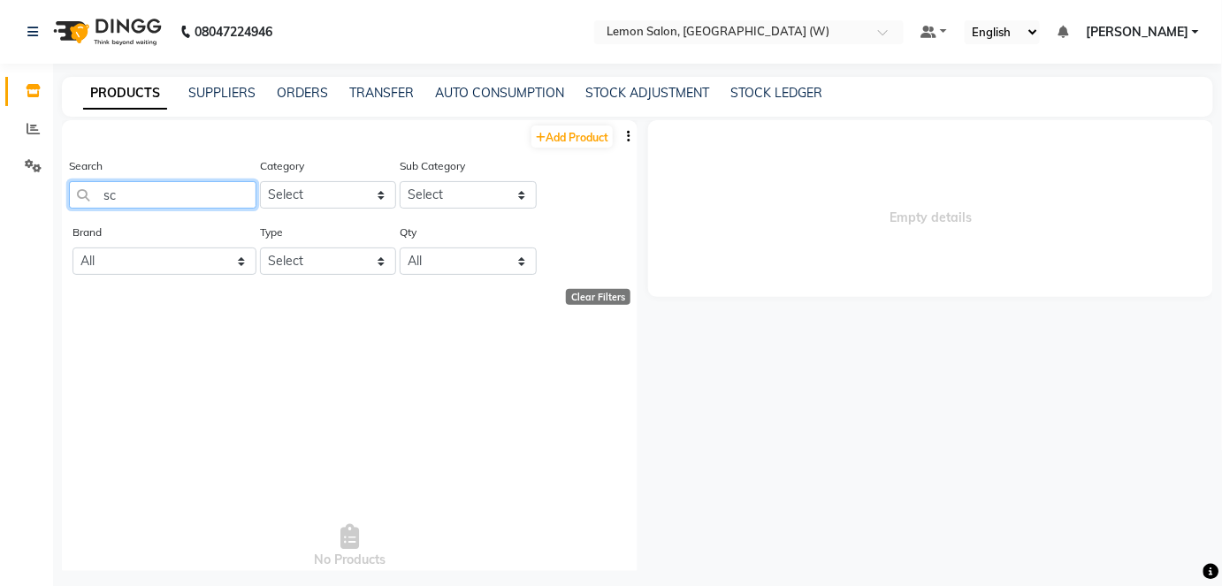
type input "s"
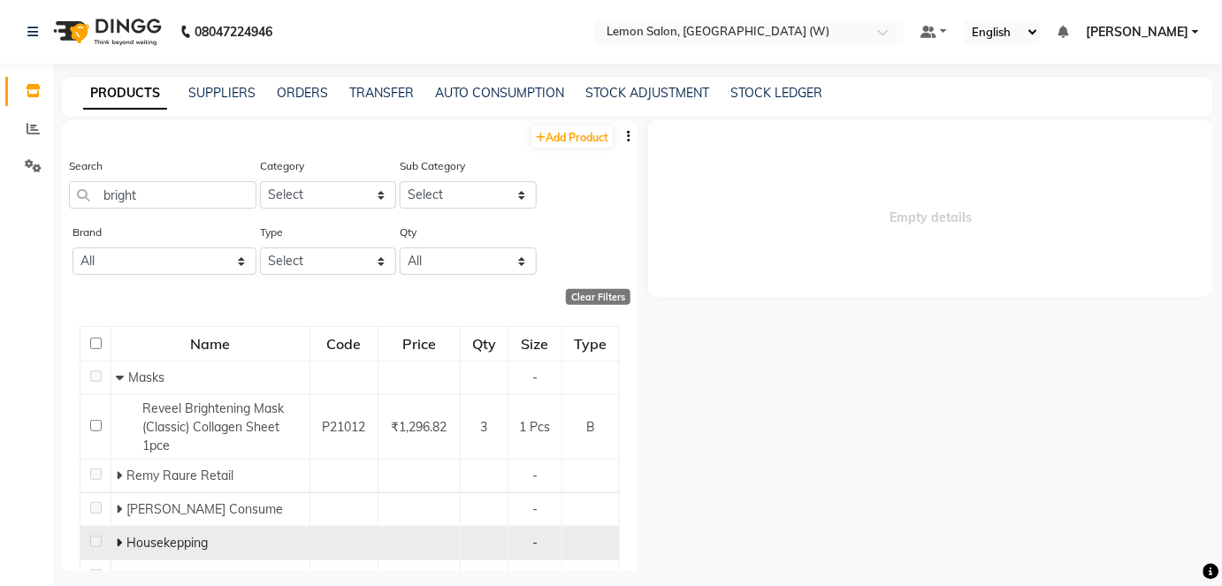
click at [116, 537] on icon at bounding box center [119, 543] width 6 height 12
click at [119, 541] on icon at bounding box center [120, 543] width 8 height 12
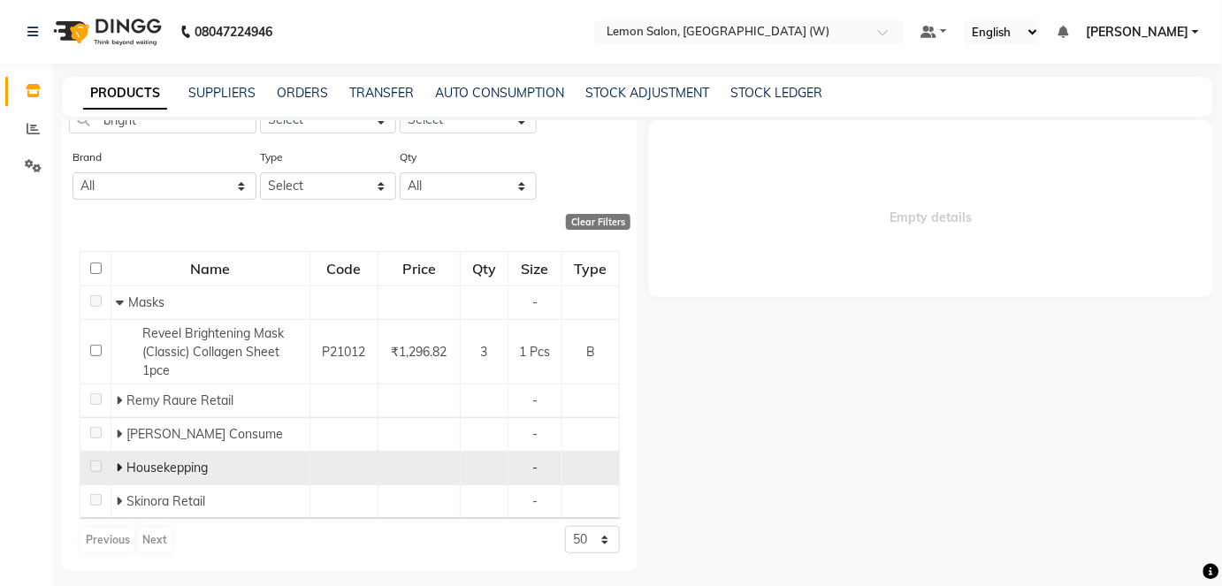
click at [119, 541] on div "Previous Next" at bounding box center [127, 540] width 94 height 28
click at [101, 537] on div "Previous Next" at bounding box center [127, 540] width 94 height 28
click at [117, 467] on icon at bounding box center [119, 467] width 6 height 12
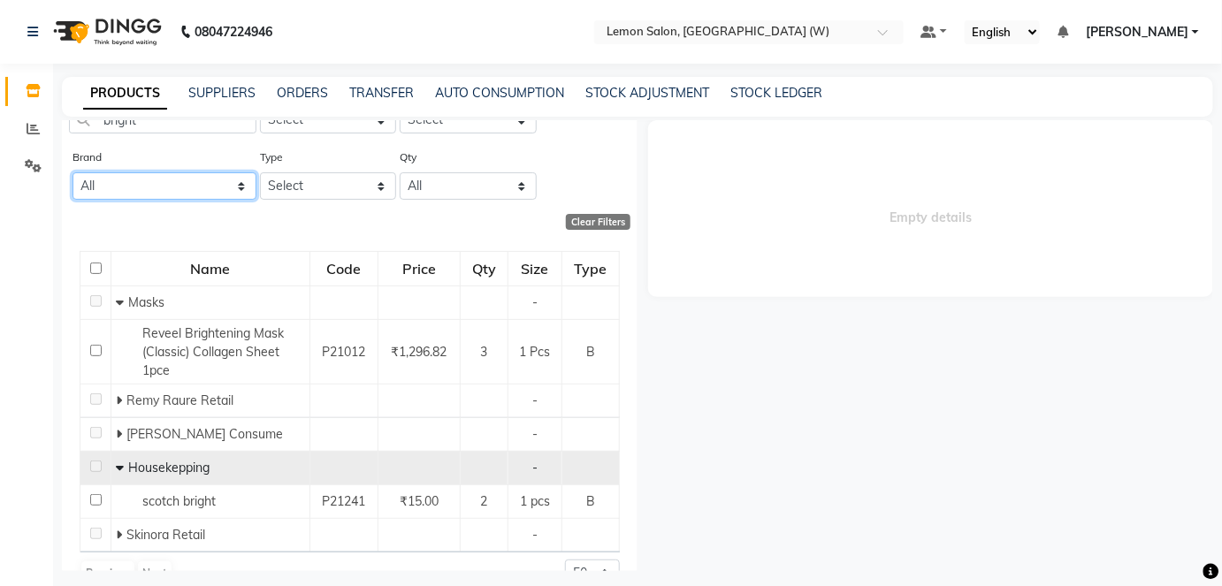
drag, startPoint x: 179, startPoint y: 187, endPoint x: 85, endPoint y: 196, distance: 95.1
click at [85, 196] on select "All - Biosoft Gillete Kerastase Loreal Null Redked Redken" at bounding box center [164, 185] width 184 height 27
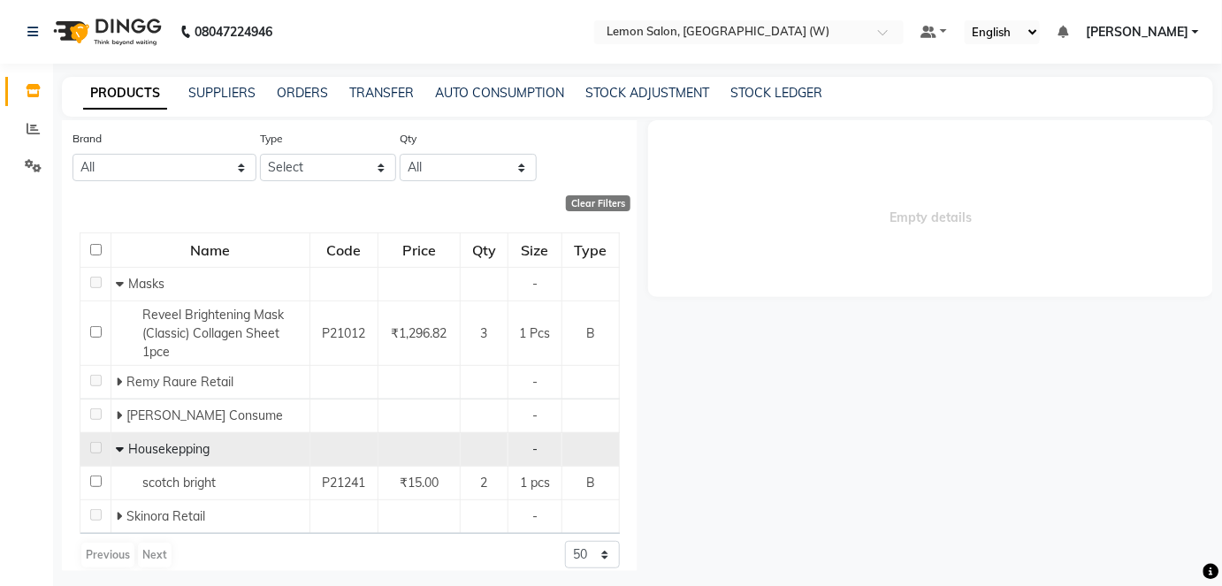
drag, startPoint x: 99, startPoint y: 171, endPoint x: 136, endPoint y: 127, distance: 57.0
click at [136, 127] on div "Search bright" at bounding box center [162, 96] width 187 height 66
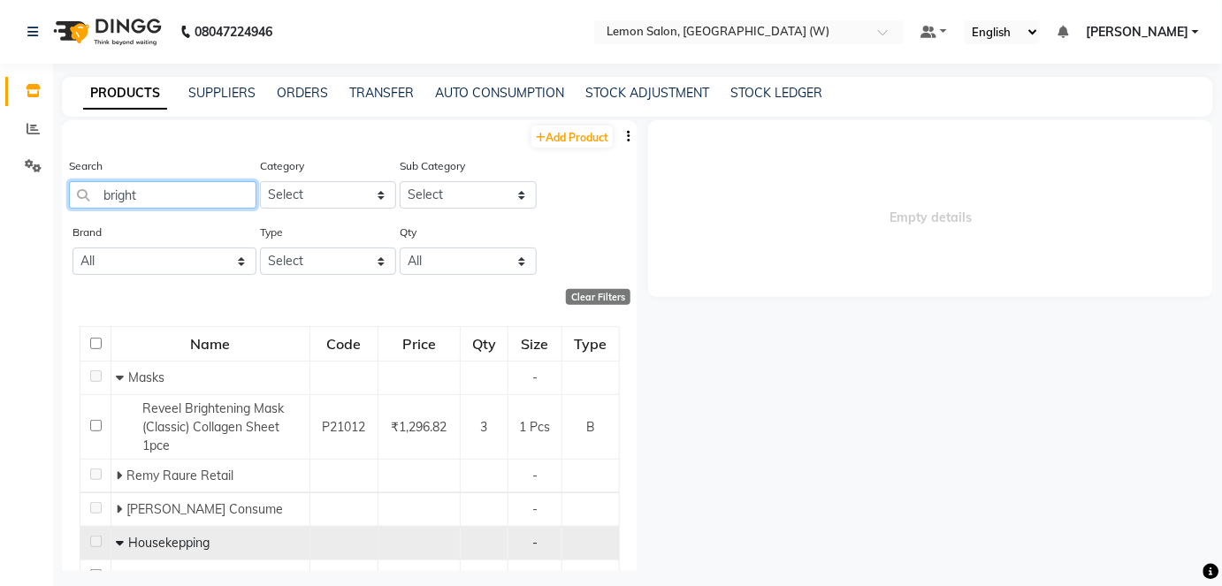
click at [143, 197] on input "bright" at bounding box center [162, 194] width 187 height 27
type input "b"
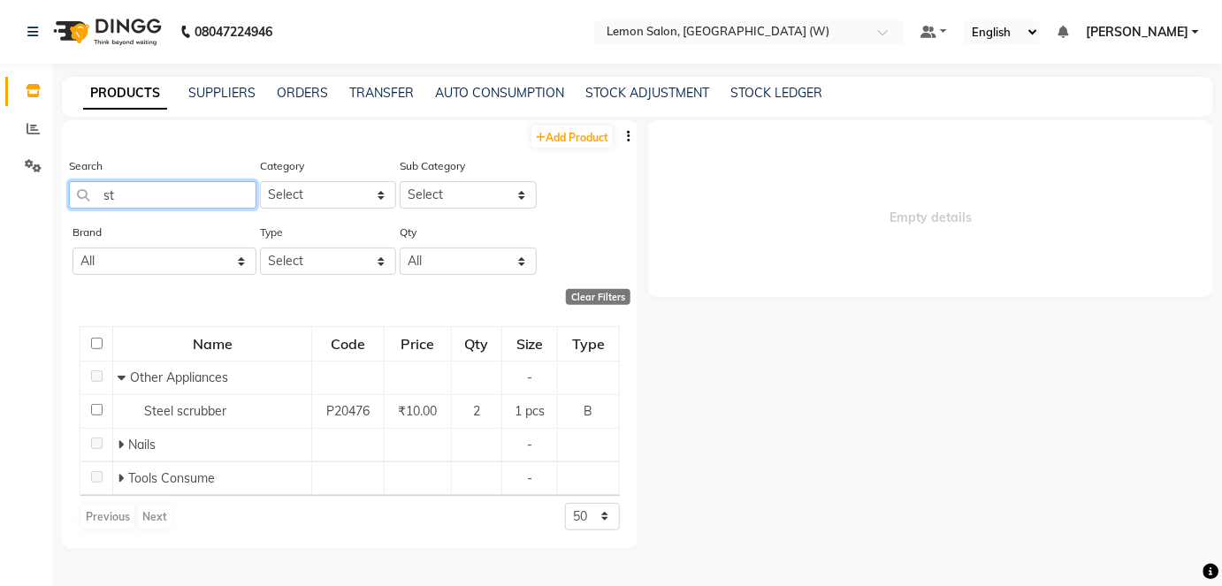
type input "s"
type input "w"
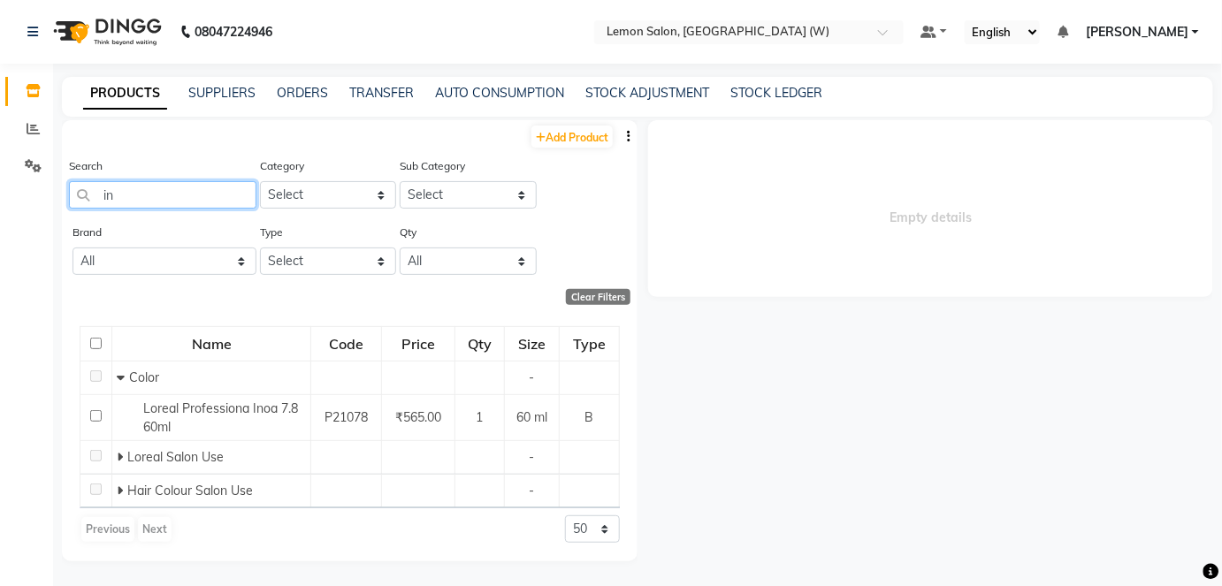
type input "i"
type input "6"
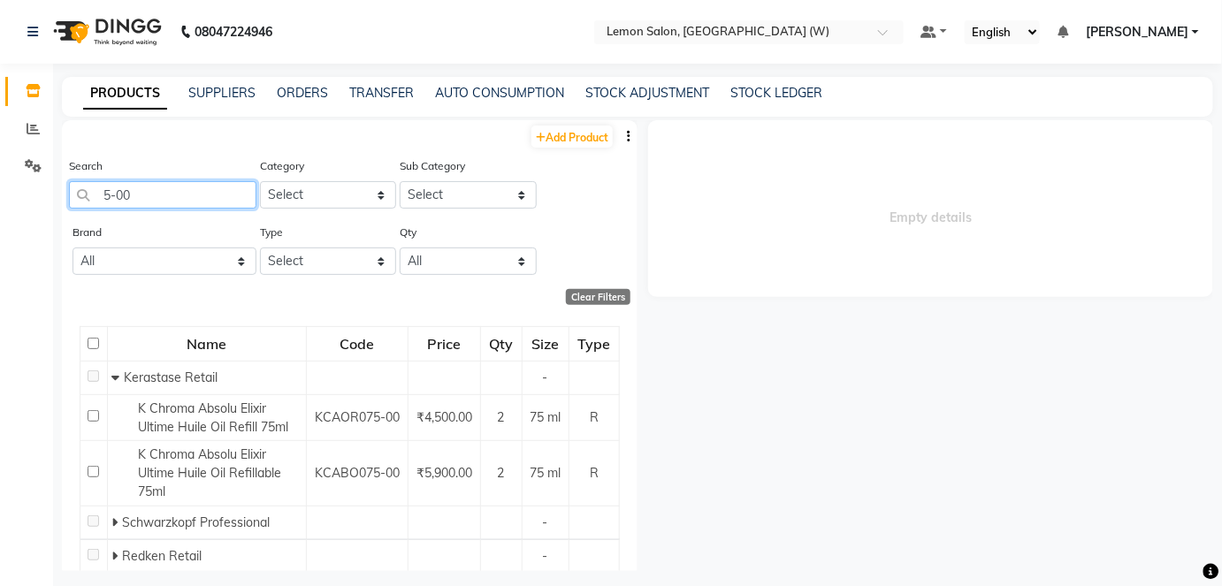
scroll to position [60, 0]
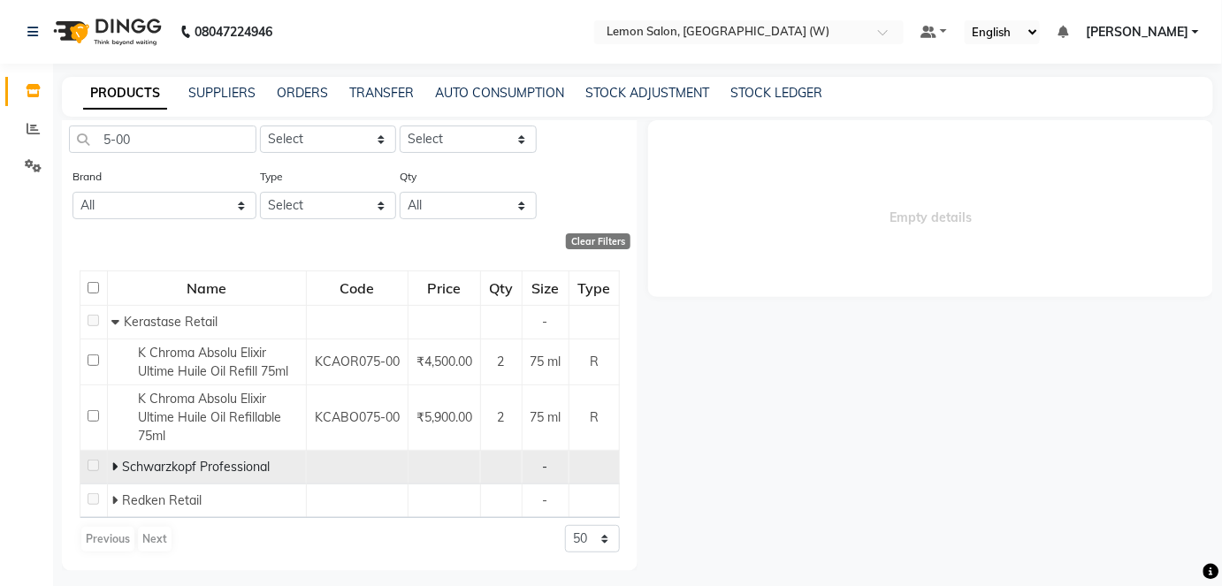
click at [115, 465] on icon at bounding box center [114, 467] width 6 height 12
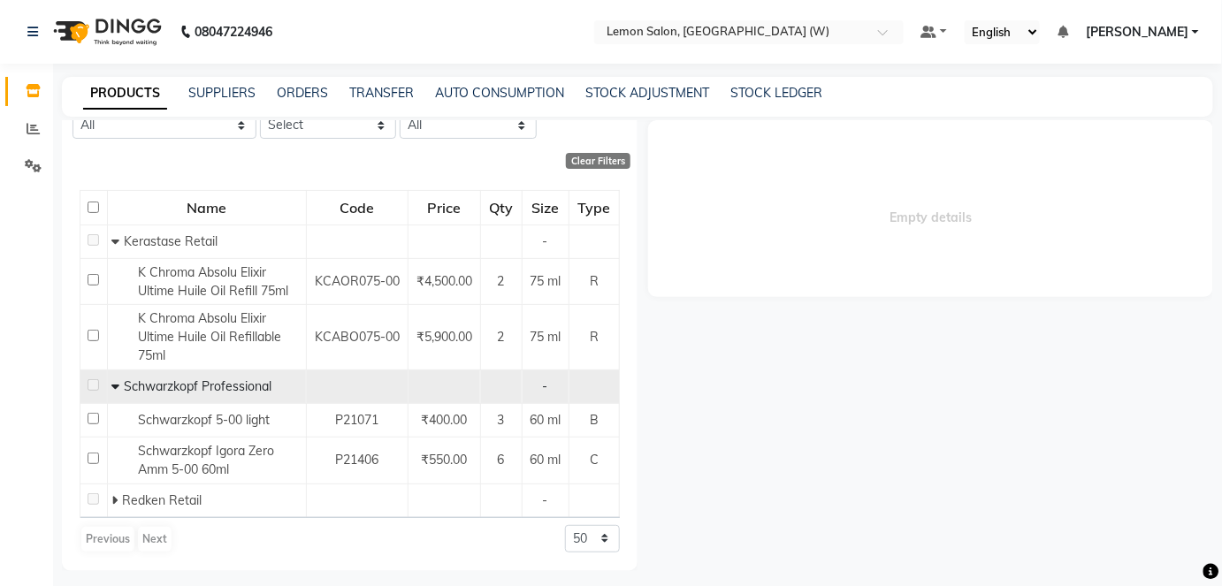
scroll to position [0, 0]
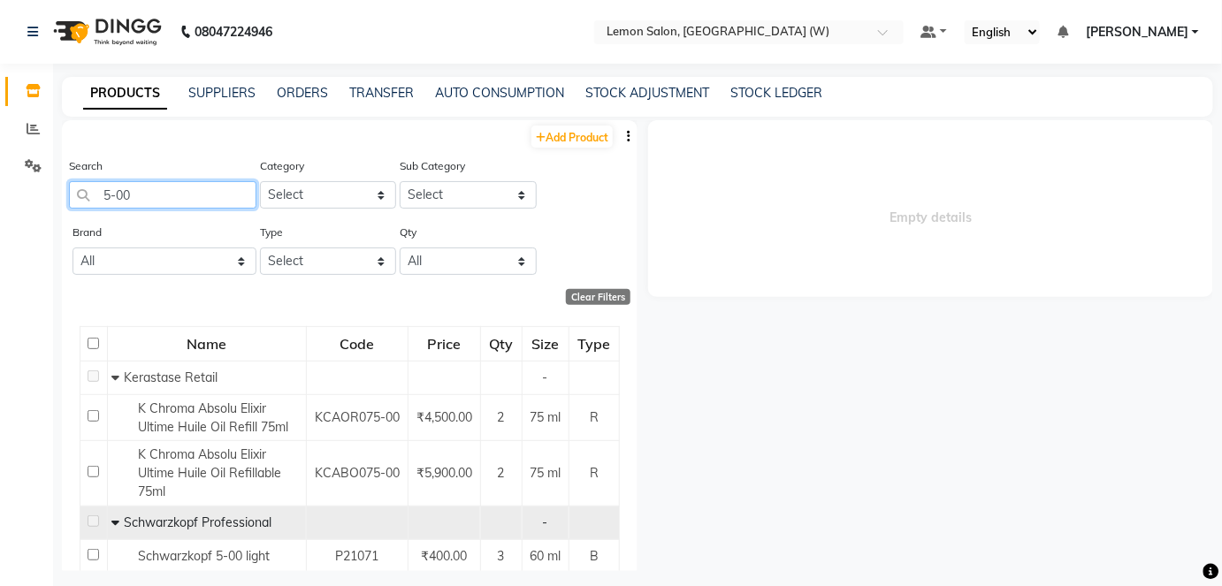
click at [136, 197] on input "5-00" at bounding box center [162, 194] width 187 height 27
type input "5"
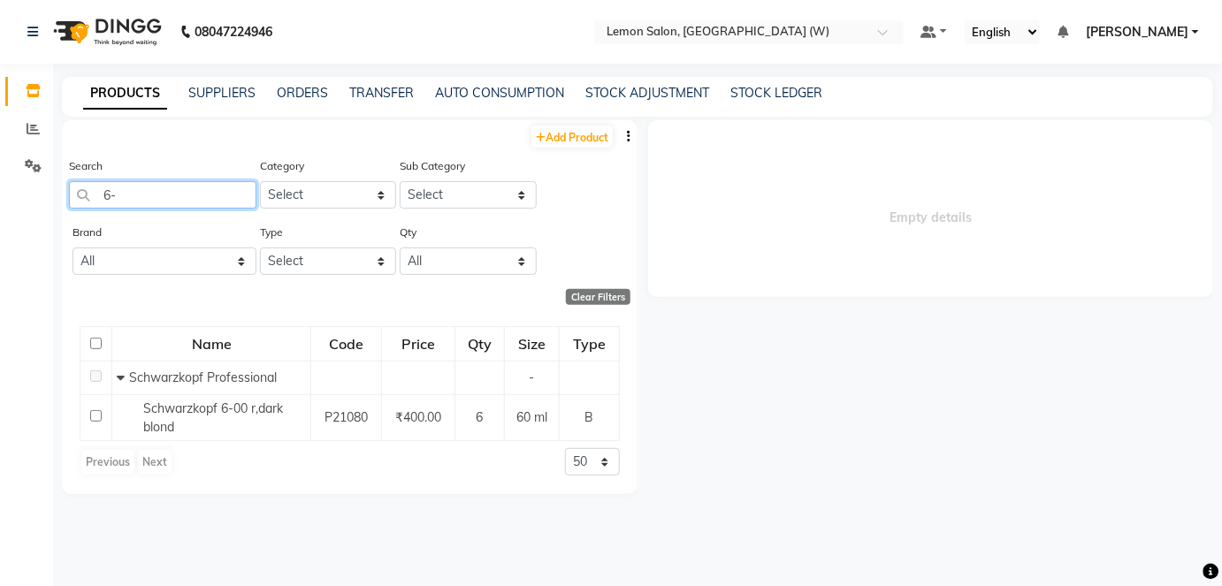
type input "6"
type input "7"
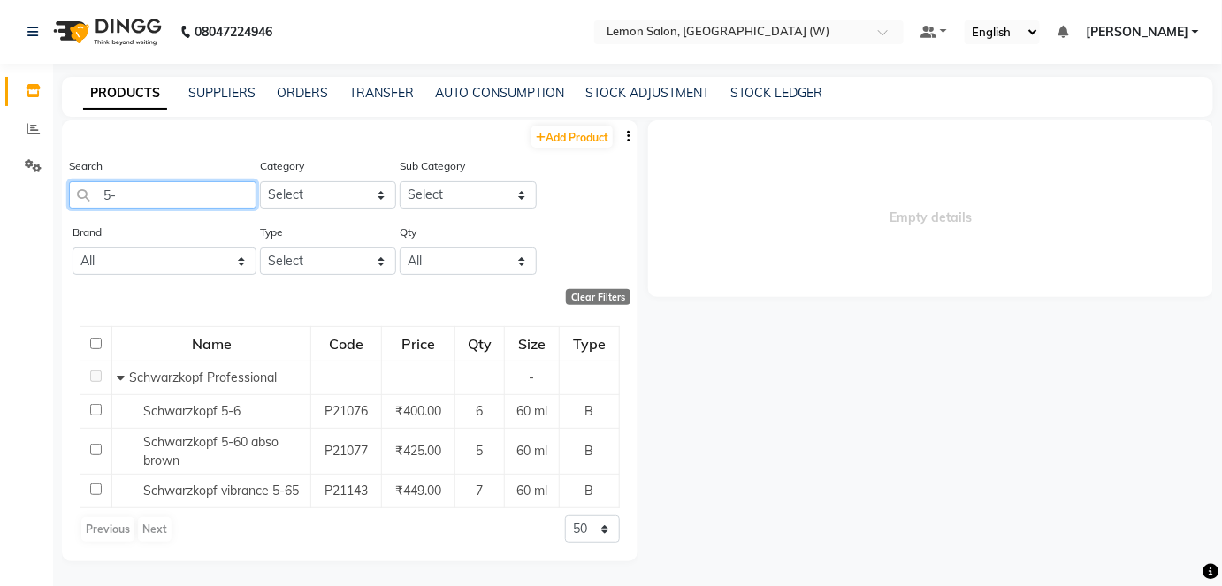
type input "5"
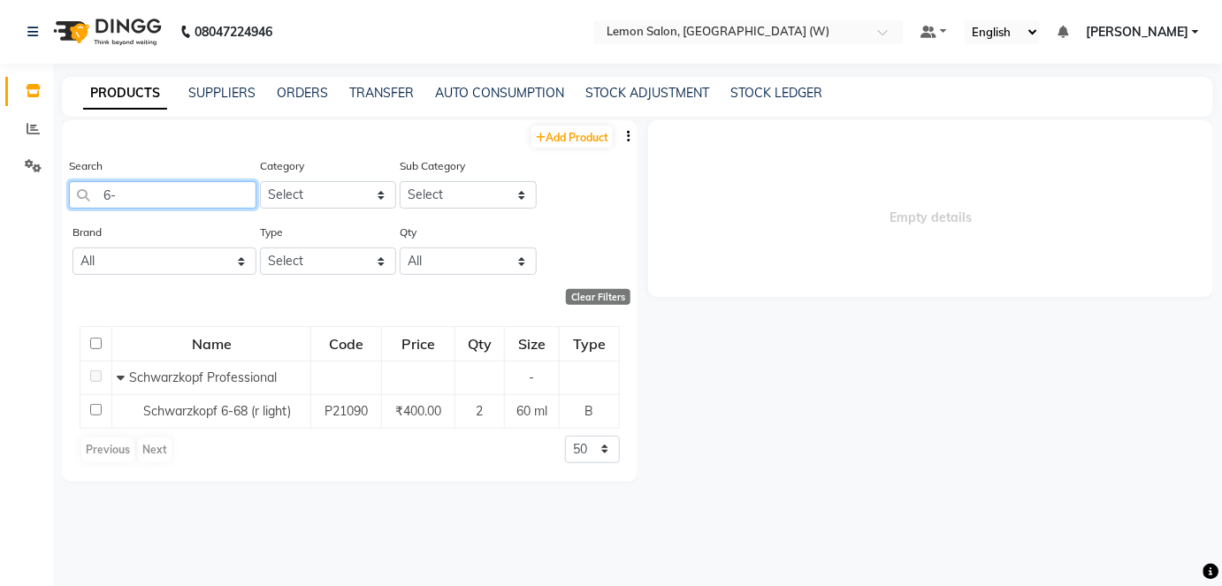
type input "6"
type input "8"
type input "7"
type input "4"
type input "3"
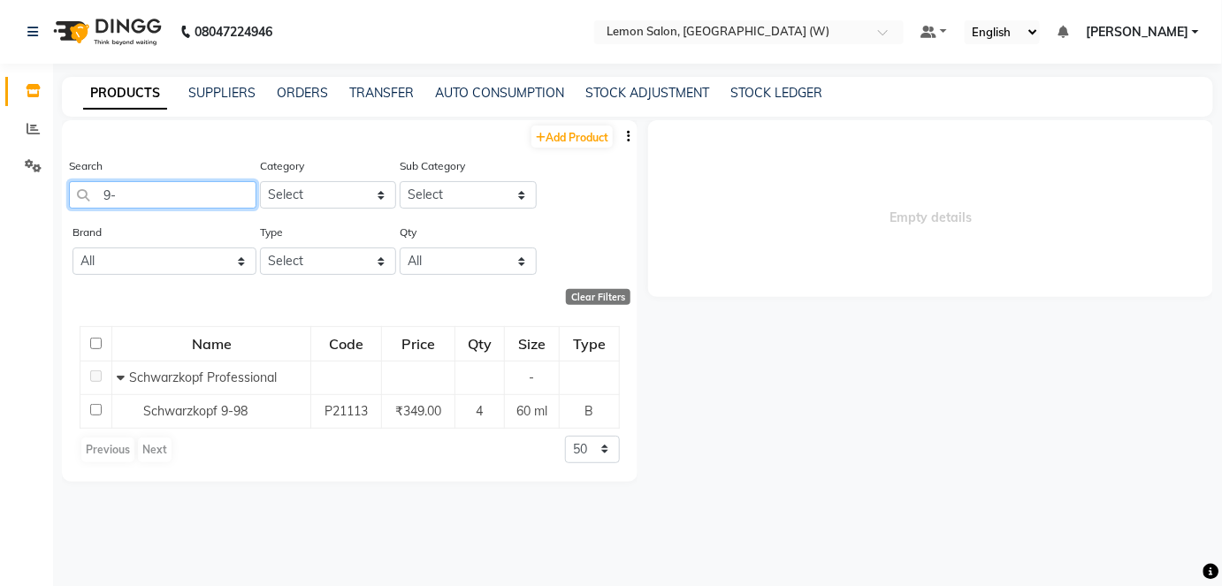
type input "9"
type input "6"
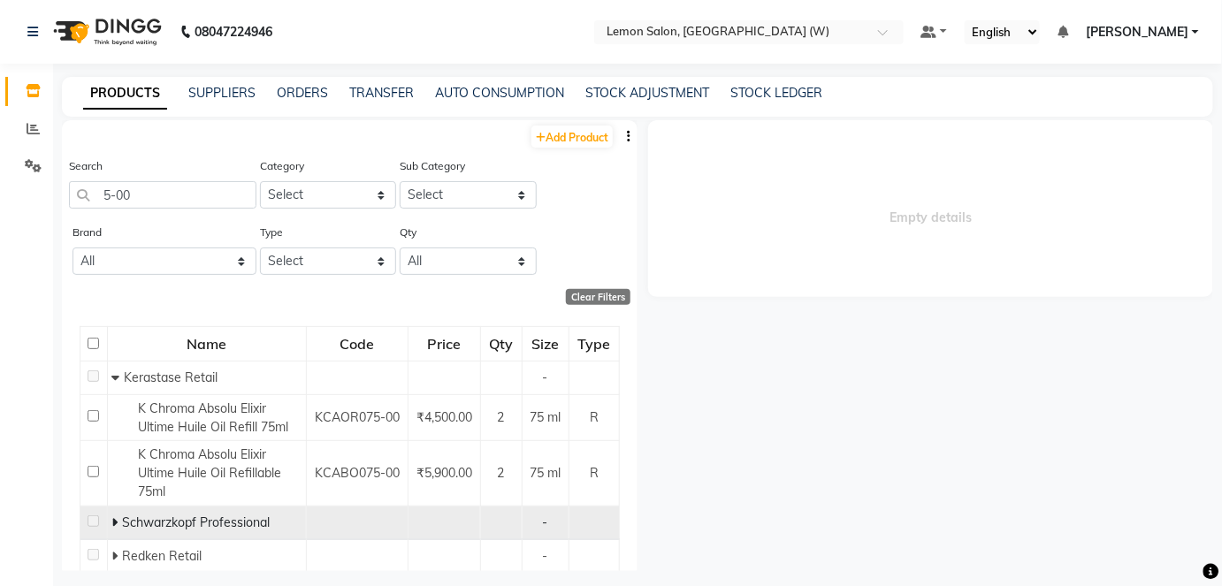
click at [114, 525] on icon at bounding box center [114, 522] width 6 height 12
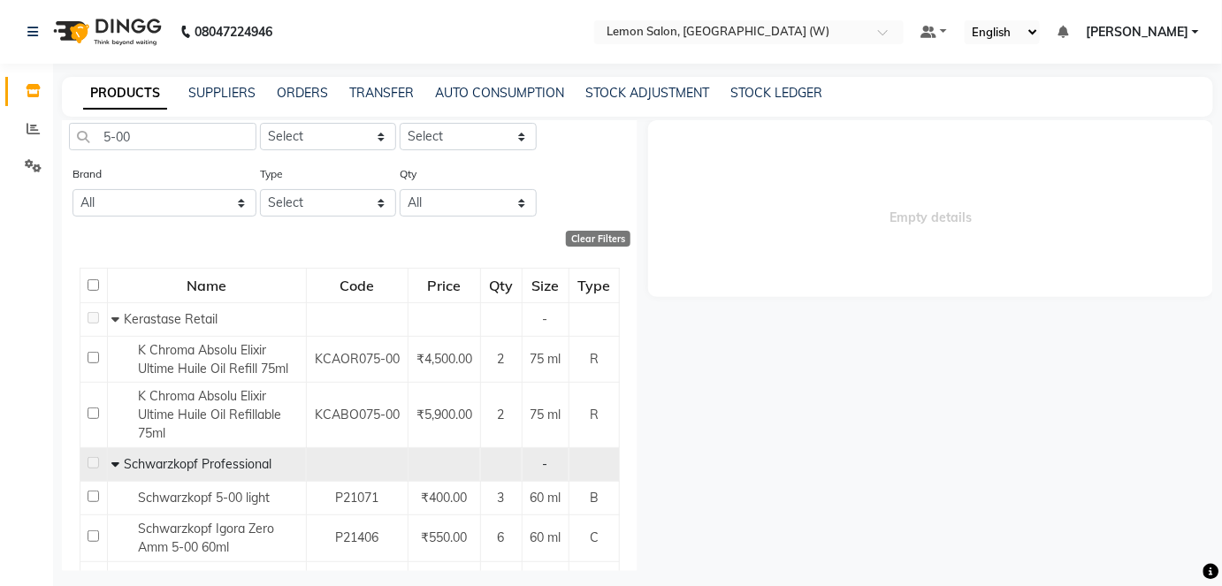
scroll to position [57, 0]
click at [141, 141] on input "5-00" at bounding box center [162, 137] width 187 height 27
type input "5"
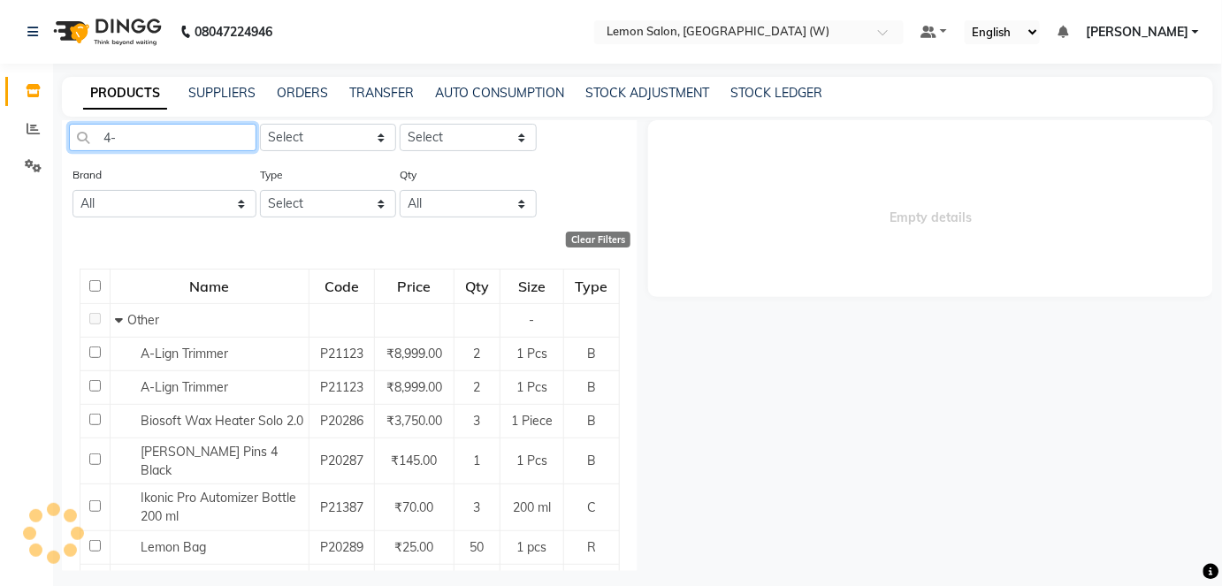
scroll to position [0, 0]
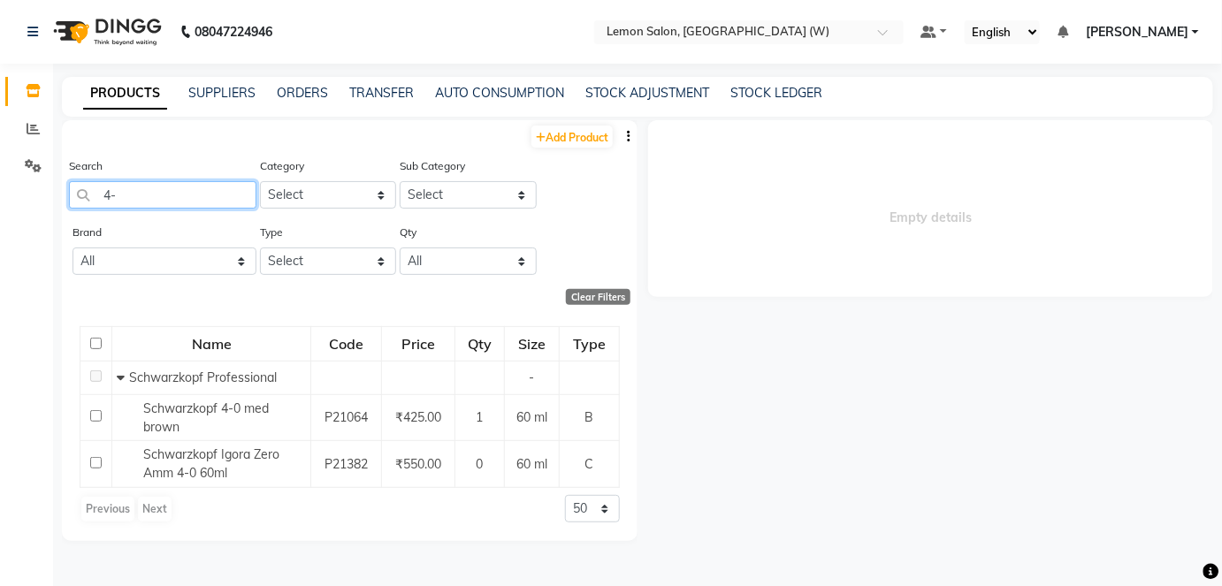
type input "4"
type input "5"
type input "6"
type input "l"
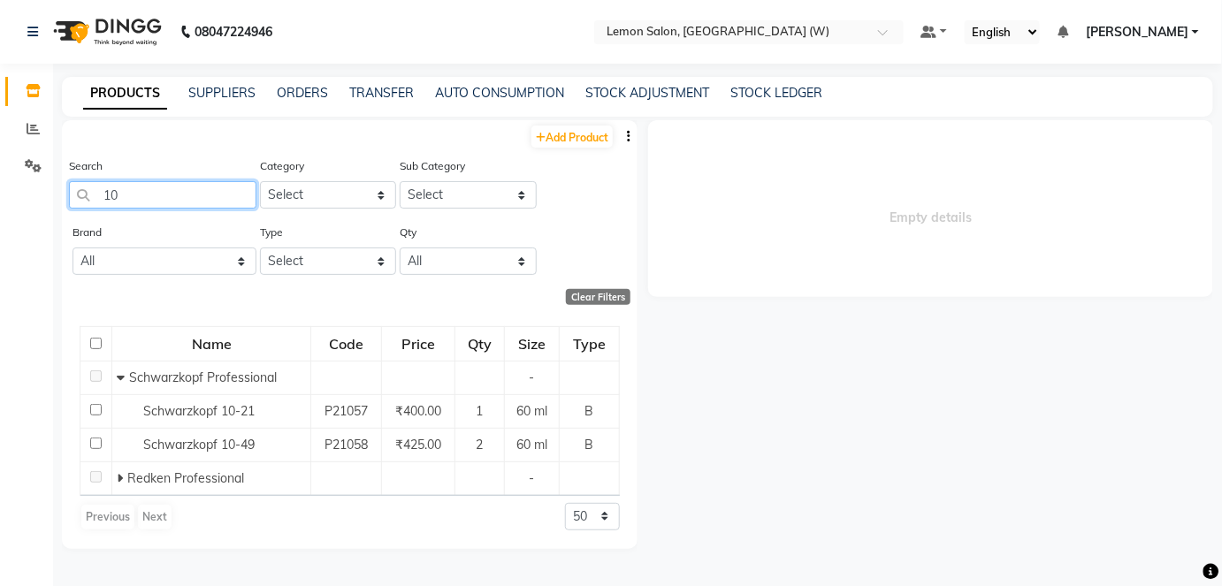
type input "1"
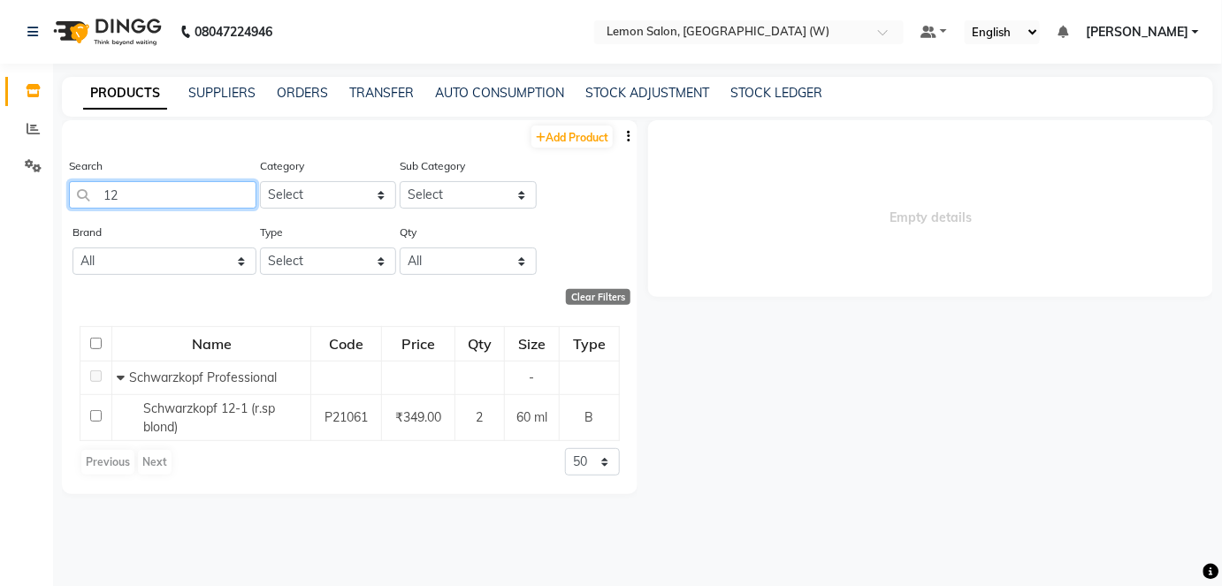
type input "1"
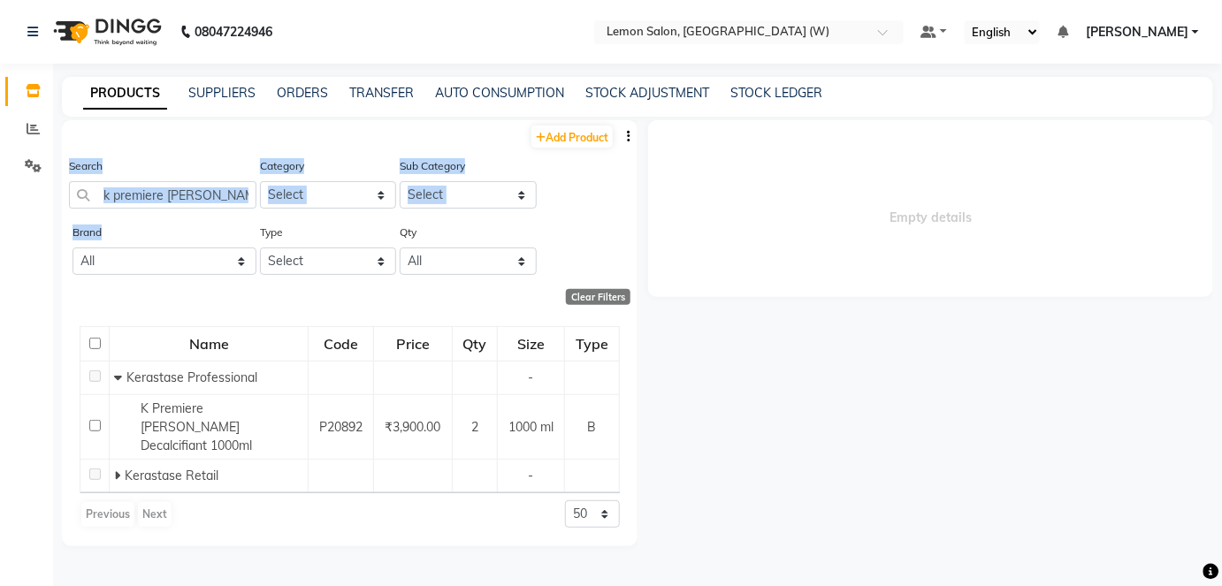
drag, startPoint x: 141, startPoint y: 141, endPoint x: 126, endPoint y: 280, distance: 139.7
click at [126, 280] on div "Add Product Search k premiere [PERSON_NAME] Category Select Hair Skin Makeup Pe…" at bounding box center [349, 333] width 575 height 426
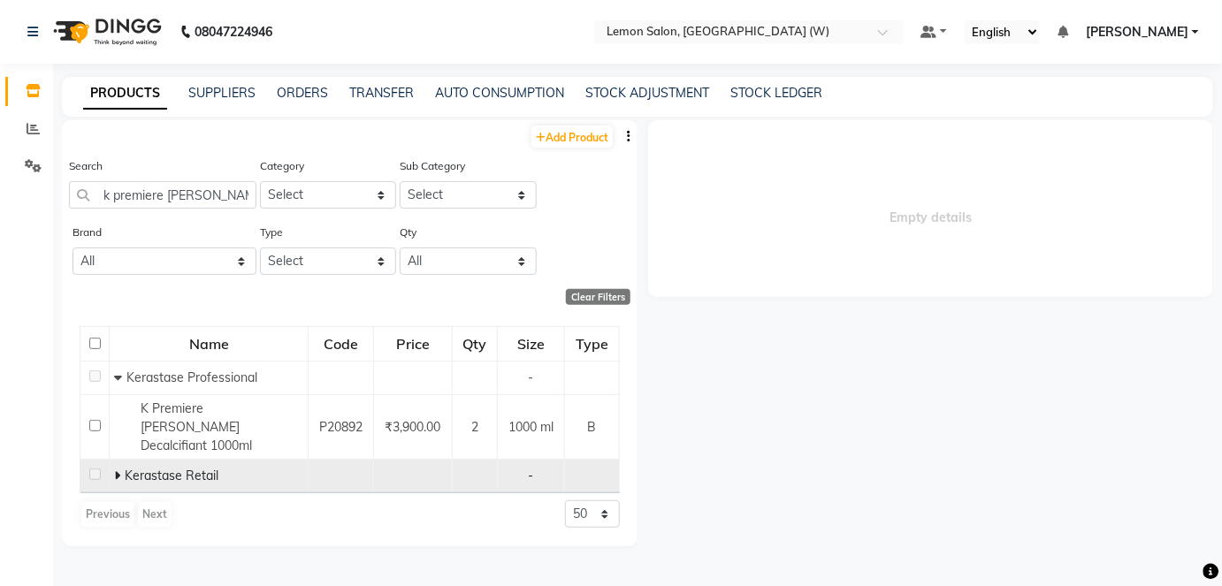
click at [118, 469] on icon at bounding box center [117, 475] width 6 height 12
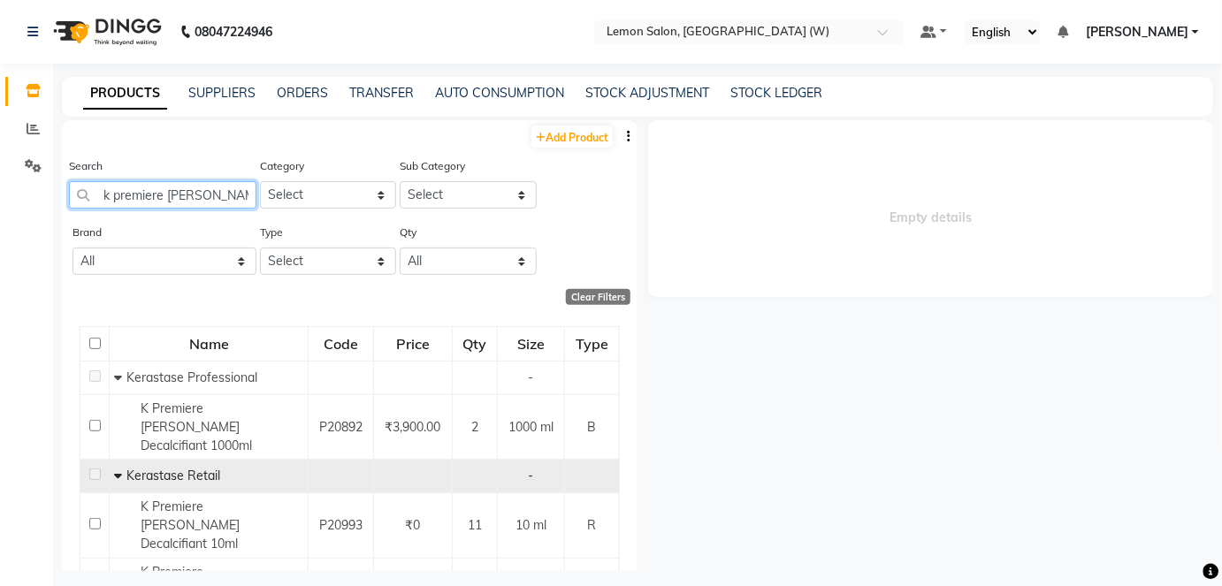
click at [200, 199] on input "k premiere [PERSON_NAME]" at bounding box center [162, 194] width 187 height 27
type input "k"
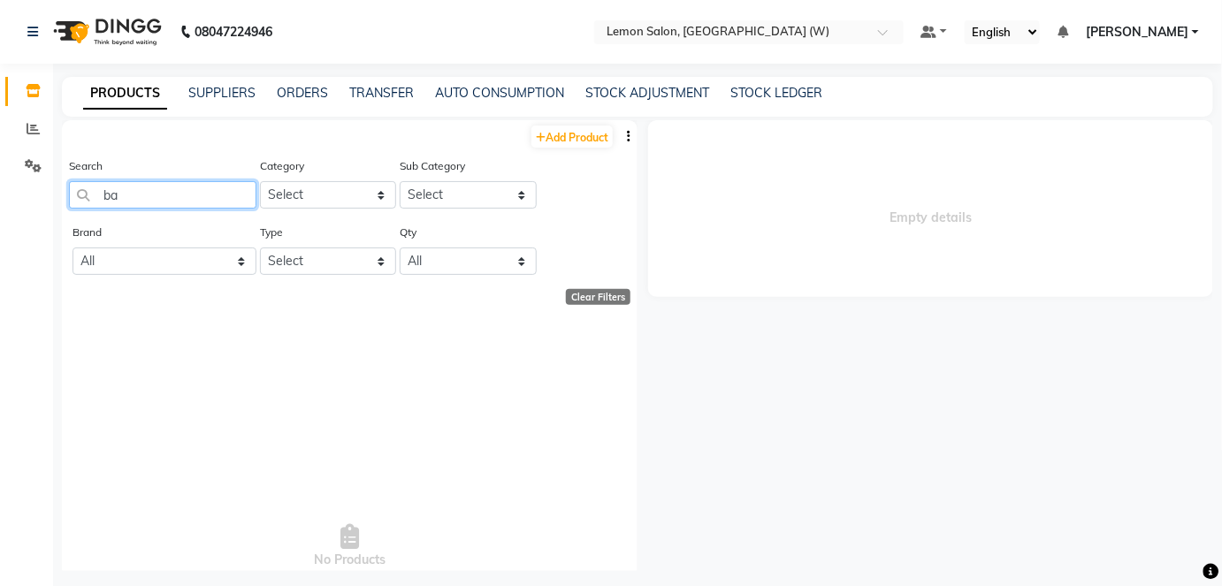
type input "b"
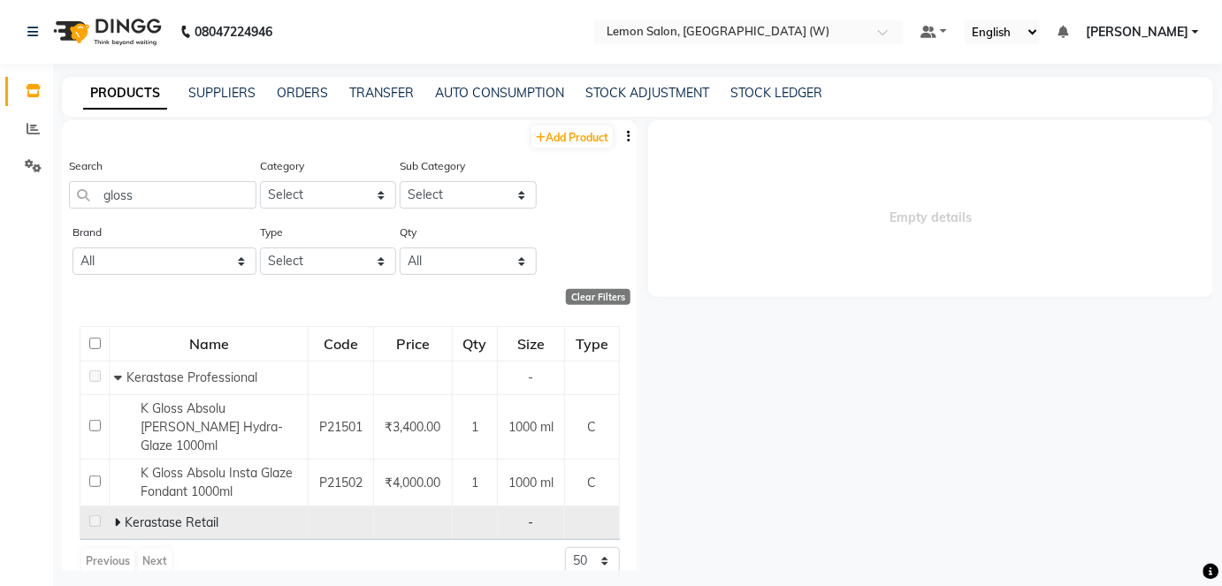
click at [114, 516] on icon at bounding box center [117, 522] width 6 height 12
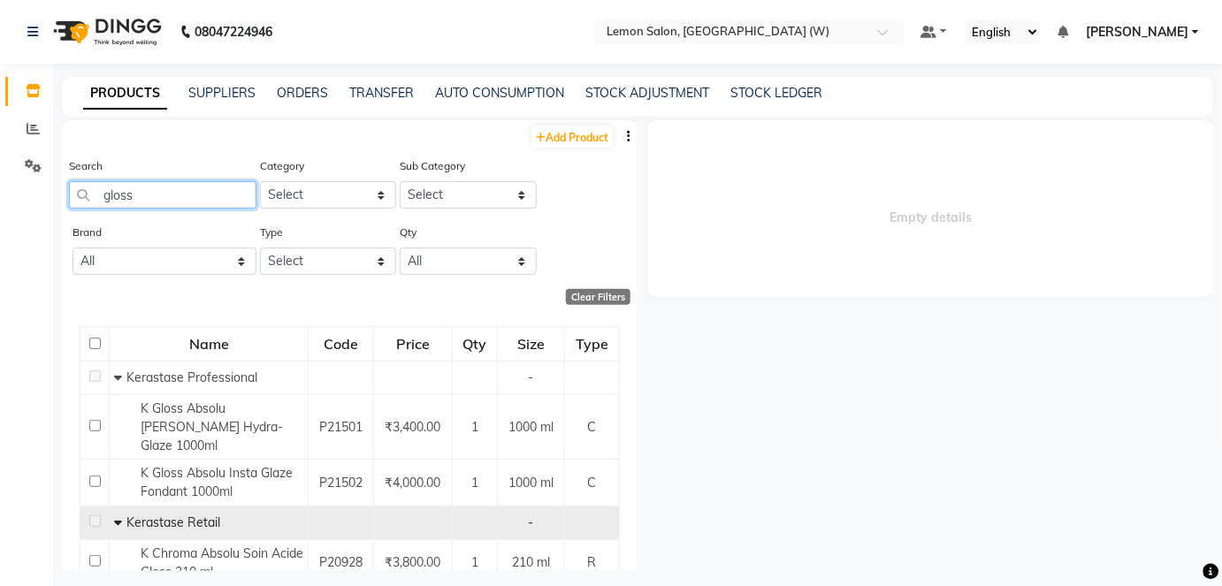
click at [146, 188] on input "gloss" at bounding box center [162, 194] width 187 height 27
type input "g"
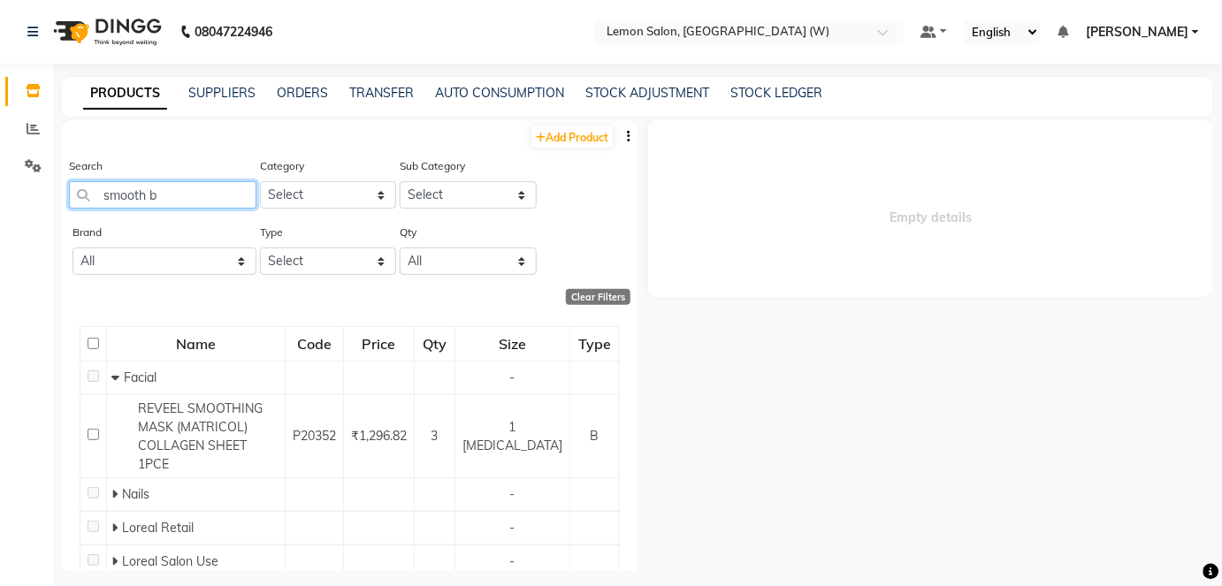
type input "smooth bu"
